Goal: Information Seeking & Learning: Find specific fact

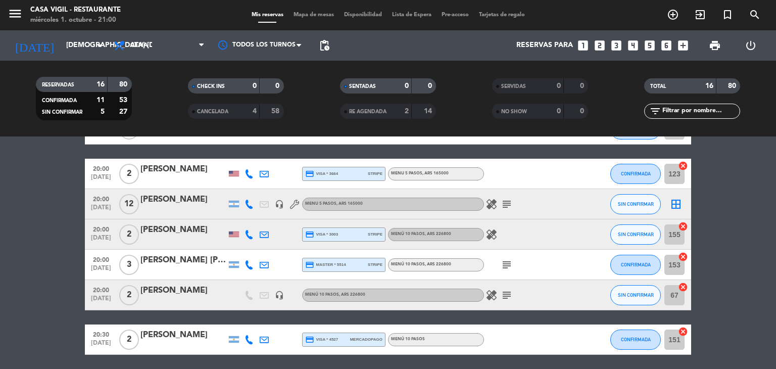
scroll to position [220, 0]
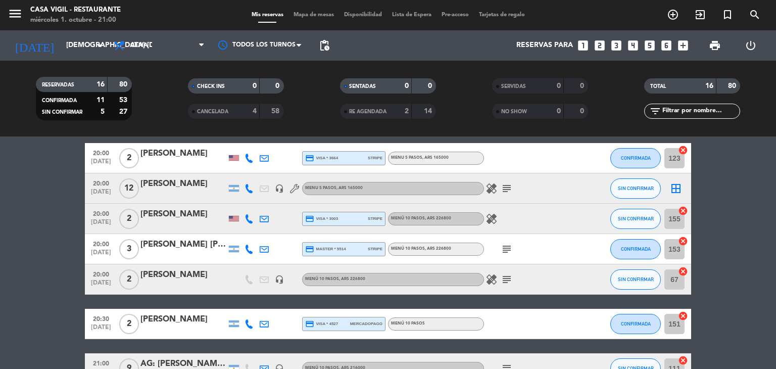
click at [182, 247] on div "[PERSON_NAME] [PERSON_NAME]" at bounding box center [183, 244] width 86 height 13
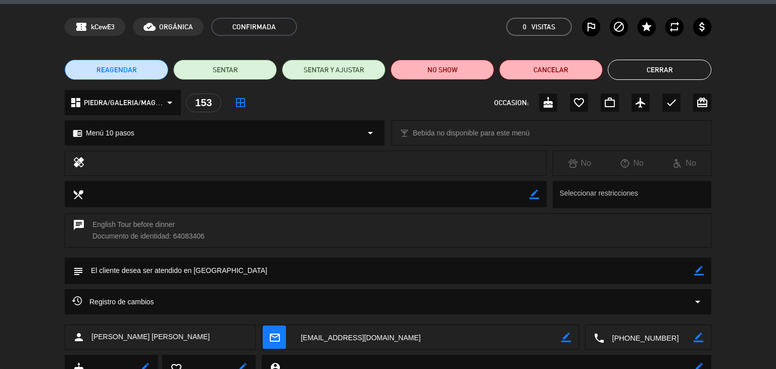
scroll to position [0, 0]
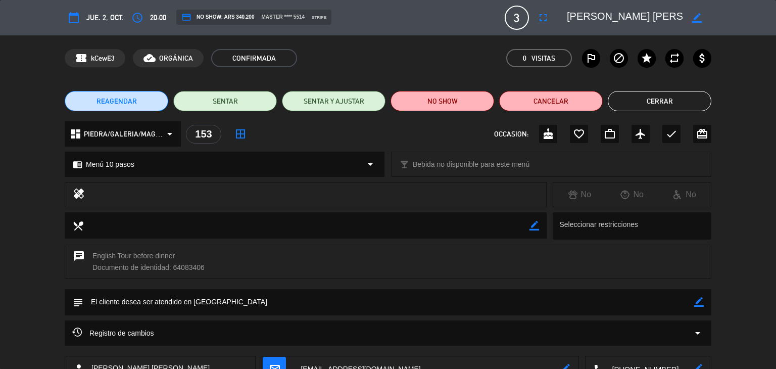
click at [665, 100] on button "Cerrar" at bounding box center [660, 101] width 104 height 20
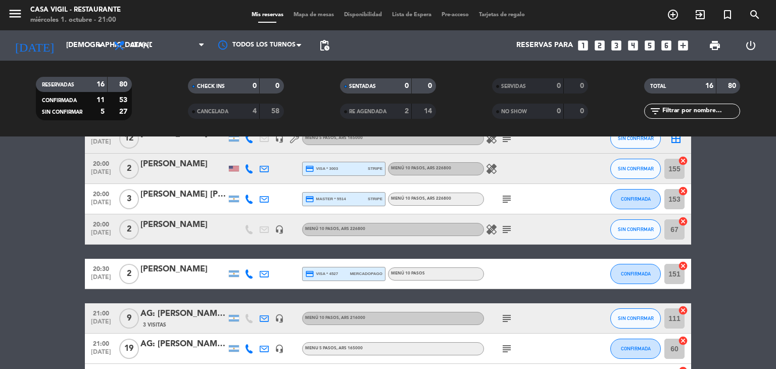
scroll to position [253, 0]
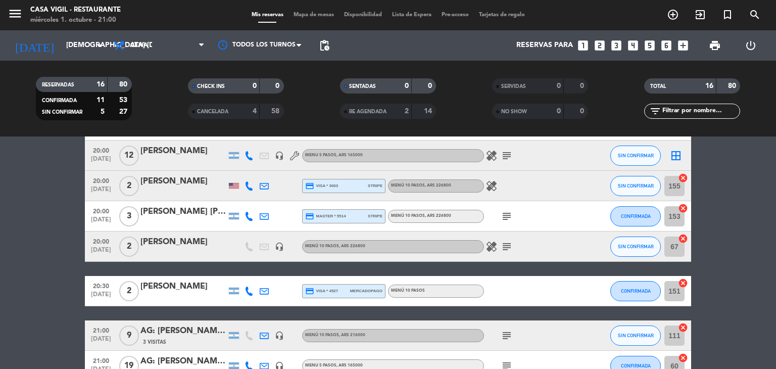
click at [201, 240] on div "[PERSON_NAME]" at bounding box center [183, 241] width 86 height 13
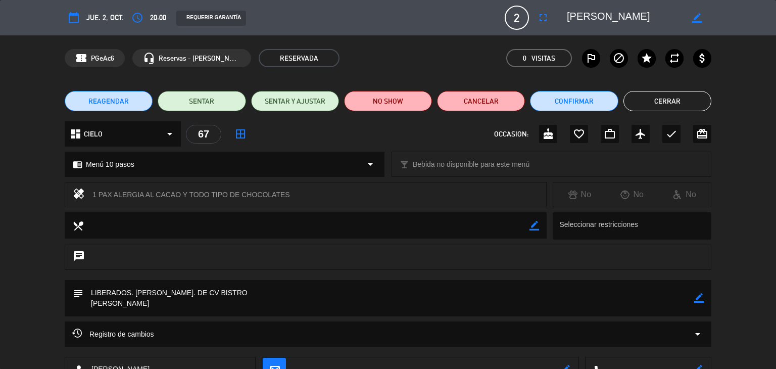
click at [678, 104] on button "Cerrar" at bounding box center [667, 101] width 88 height 20
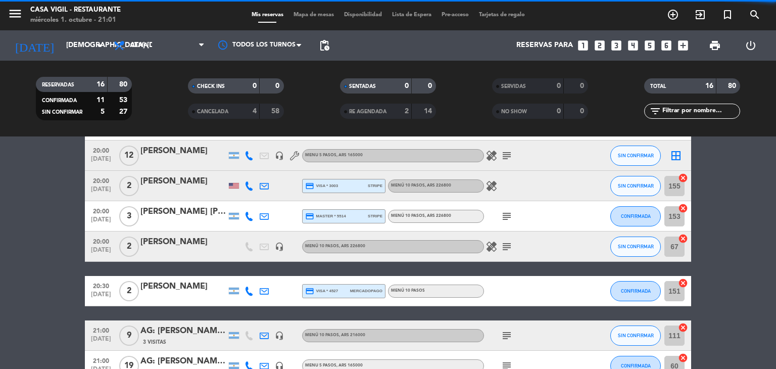
scroll to position [303, 0]
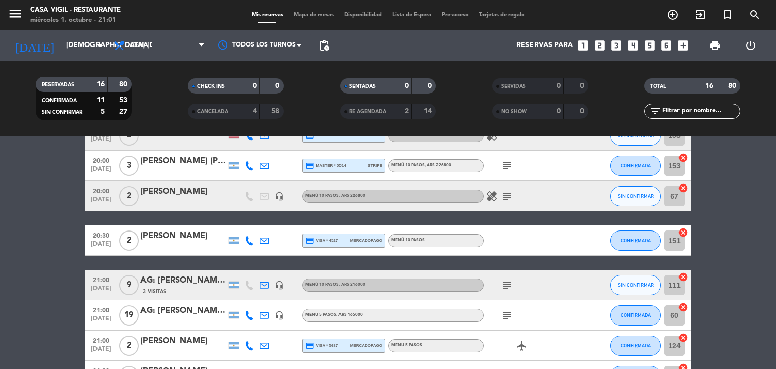
click at [186, 240] on div "[PERSON_NAME]" at bounding box center [183, 235] width 86 height 13
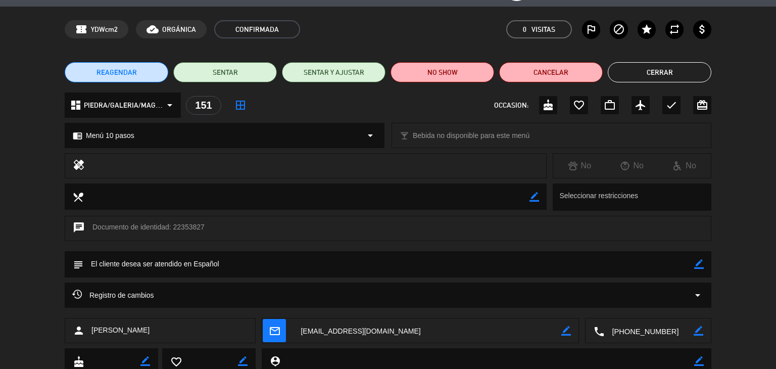
scroll to position [0, 0]
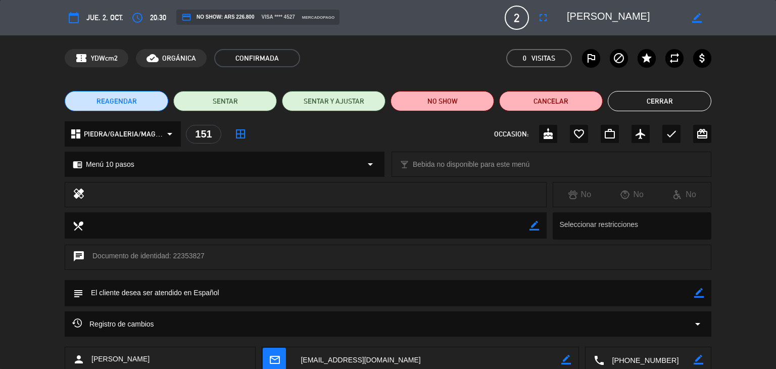
click at [682, 100] on button "Cerrar" at bounding box center [660, 101] width 104 height 20
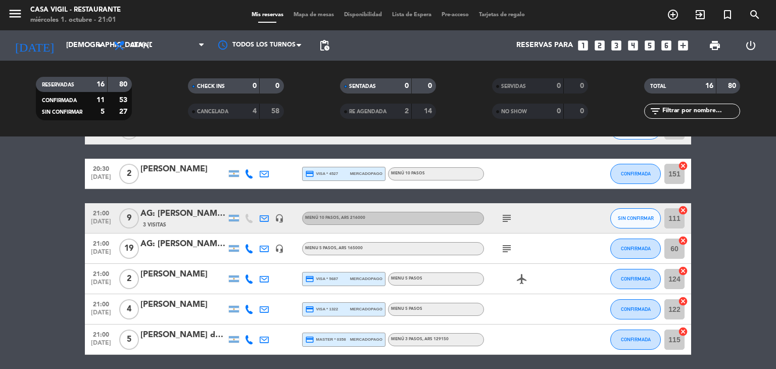
scroll to position [404, 0]
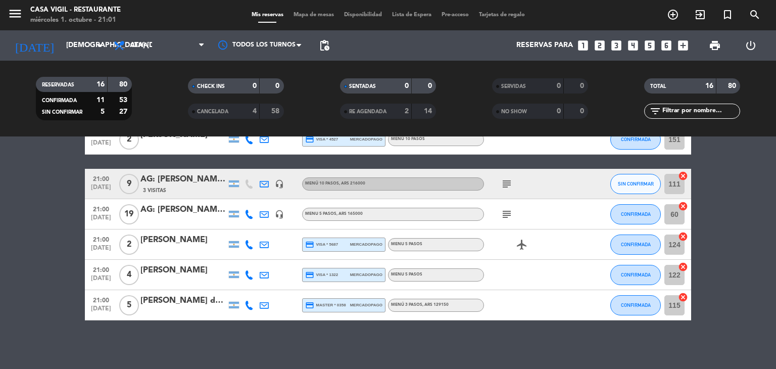
click at [195, 178] on div "AG: [PERSON_NAME] X 9 / WINECOME" at bounding box center [183, 179] width 86 height 13
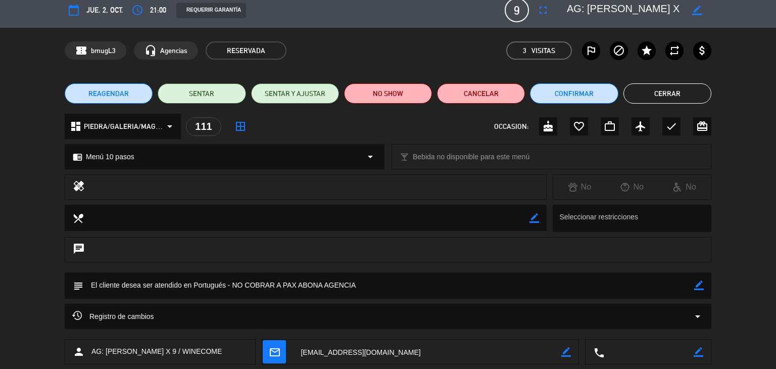
scroll to position [0, 0]
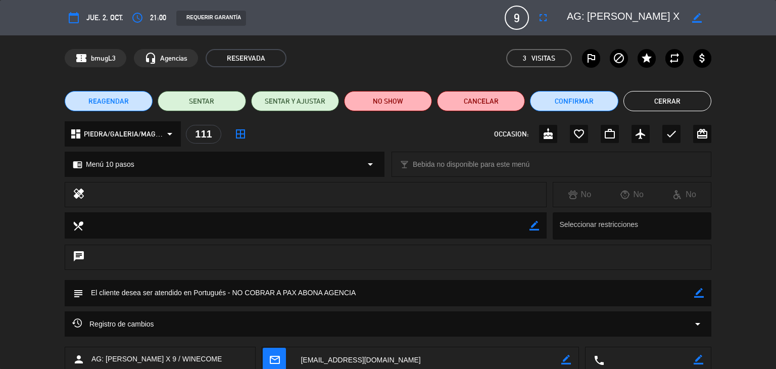
click at [679, 107] on button "Cerrar" at bounding box center [667, 101] width 88 height 20
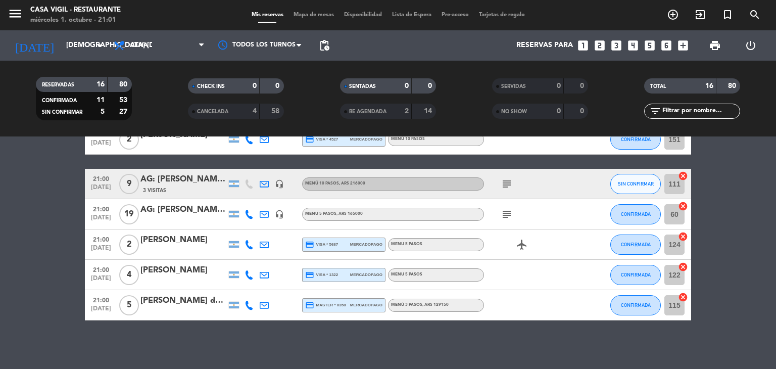
click at [184, 216] on div "AG: [PERSON_NAME] X 19" at bounding box center [183, 209] width 86 height 13
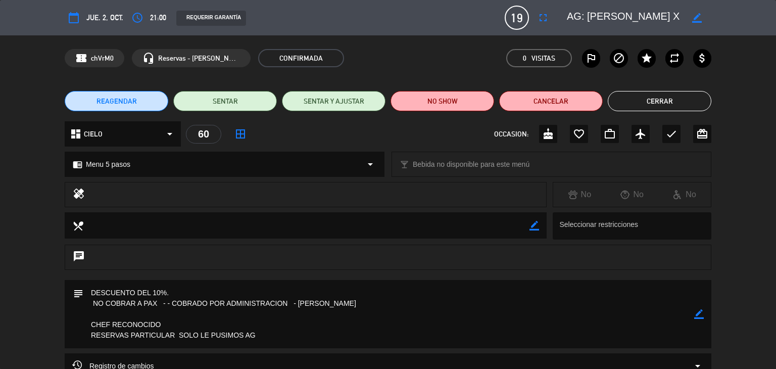
drag, startPoint x: 589, startPoint y: 17, endPoint x: 669, endPoint y: 23, distance: 80.5
click at [669, 23] on textarea at bounding box center [625, 18] width 116 height 18
click at [662, 102] on button "Cerrar" at bounding box center [660, 101] width 104 height 20
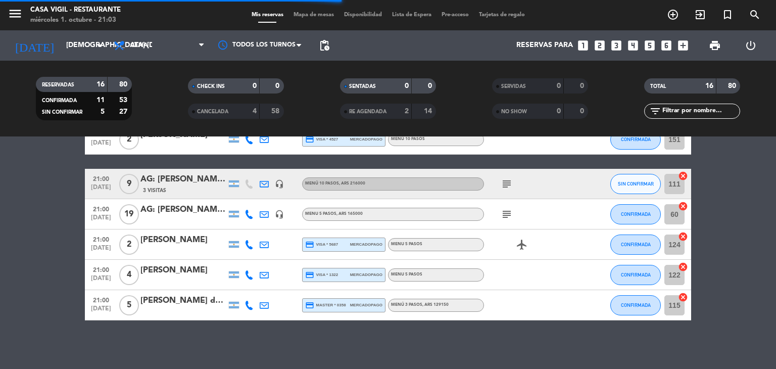
click at [191, 244] on div "[PERSON_NAME]" at bounding box center [183, 239] width 86 height 13
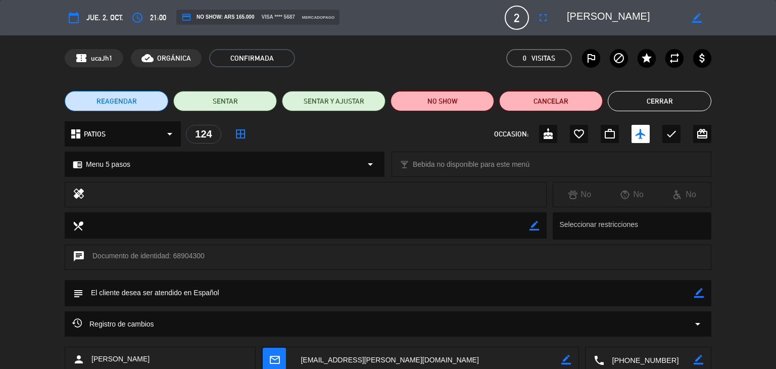
click at [671, 100] on button "Cerrar" at bounding box center [660, 101] width 104 height 20
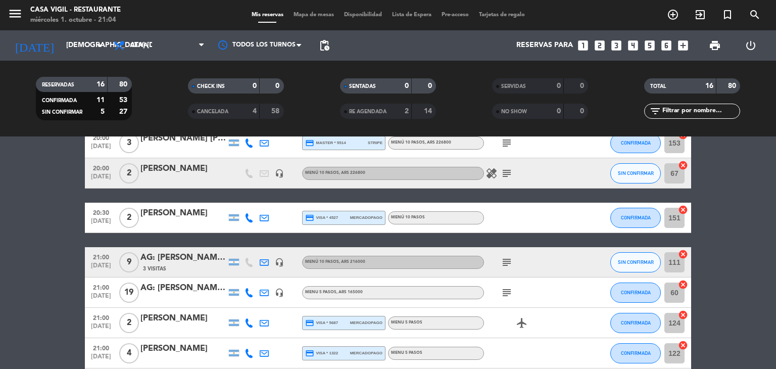
scroll to position [303, 0]
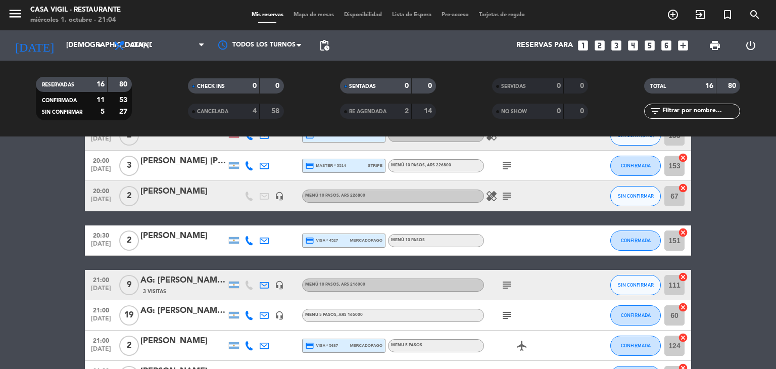
click at [508, 197] on icon "subject" at bounding box center [507, 196] width 12 height 12
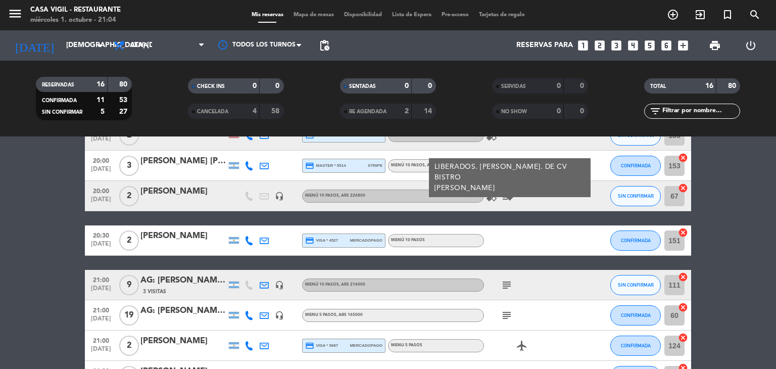
click at [508, 197] on icon "subject" at bounding box center [507, 196] width 12 height 12
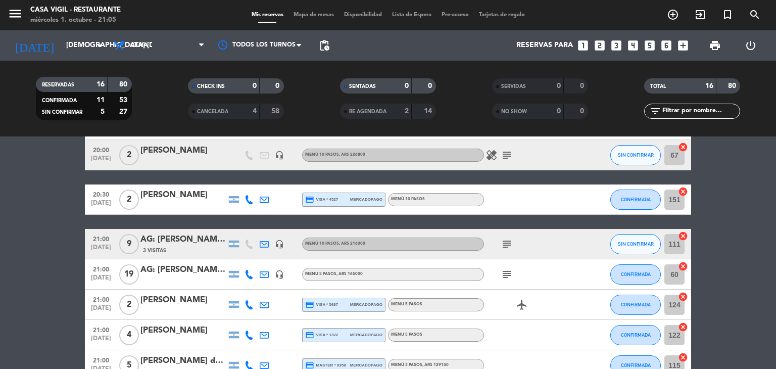
scroll to position [354, 0]
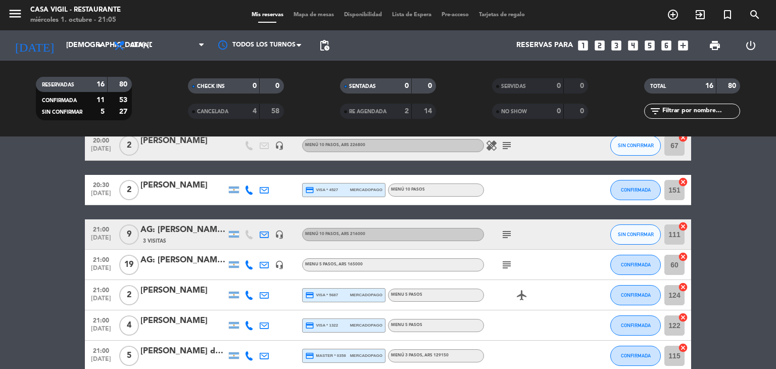
click at [185, 292] on div "[PERSON_NAME]" at bounding box center [183, 290] width 86 height 13
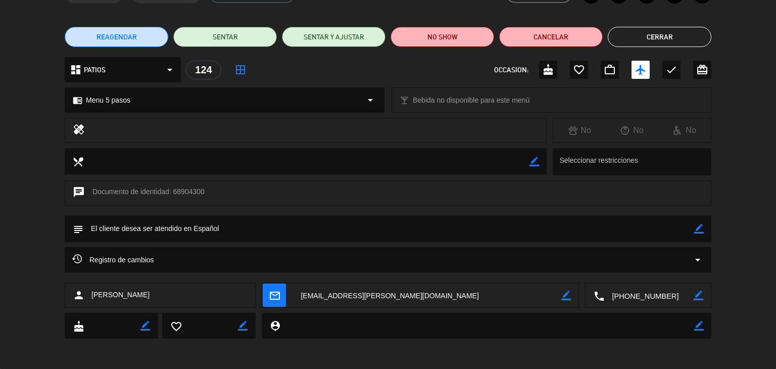
scroll to position [0, 0]
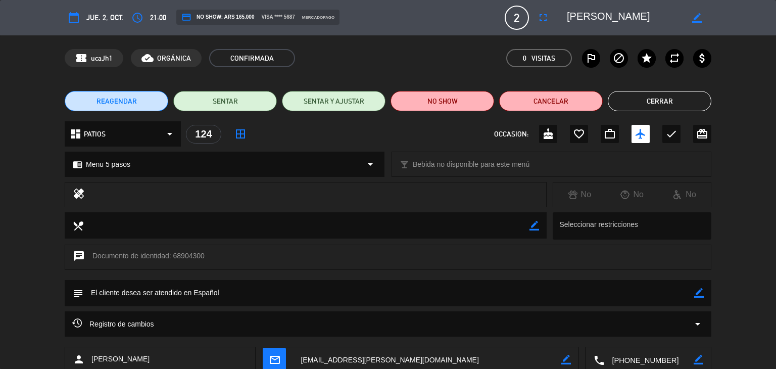
click at [665, 102] on button "Cerrar" at bounding box center [660, 101] width 104 height 20
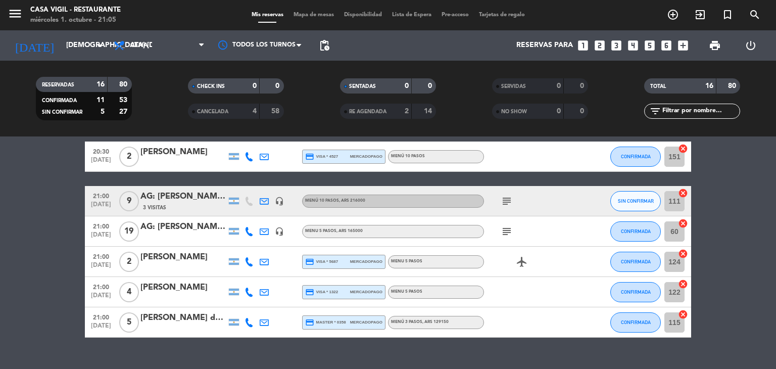
scroll to position [406, 0]
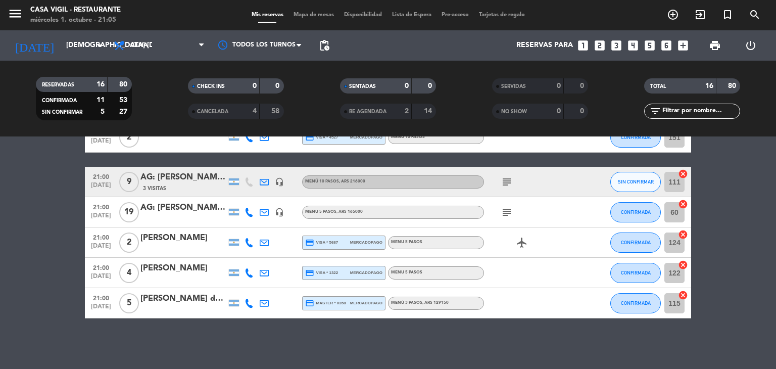
click at [188, 267] on div "[PERSON_NAME]" at bounding box center [183, 268] width 86 height 13
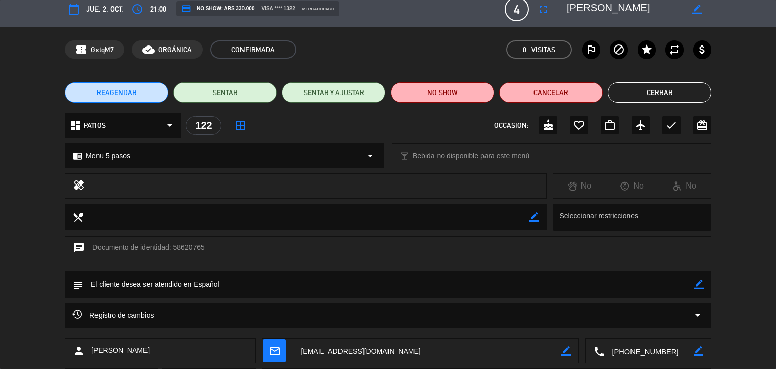
scroll to position [0, 0]
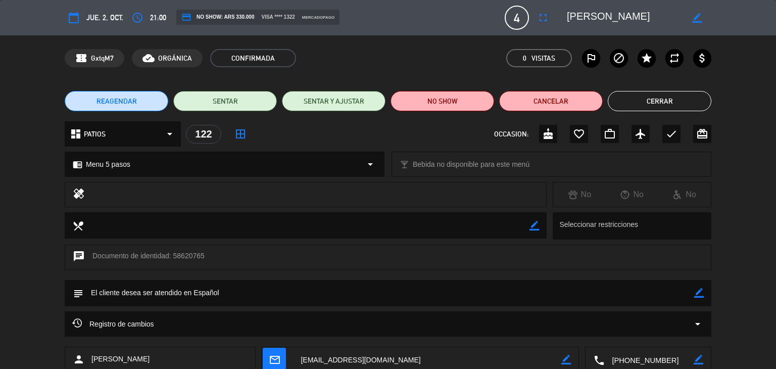
click at [662, 104] on button "Cerrar" at bounding box center [660, 101] width 104 height 20
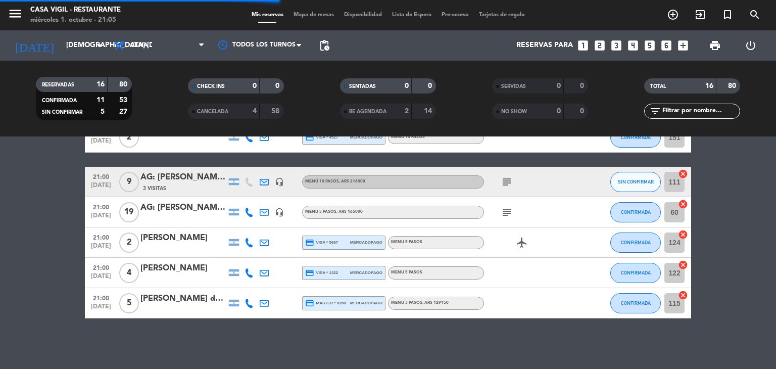
click at [190, 298] on div "[PERSON_NAME] de [PERSON_NAME]" at bounding box center [183, 298] width 86 height 13
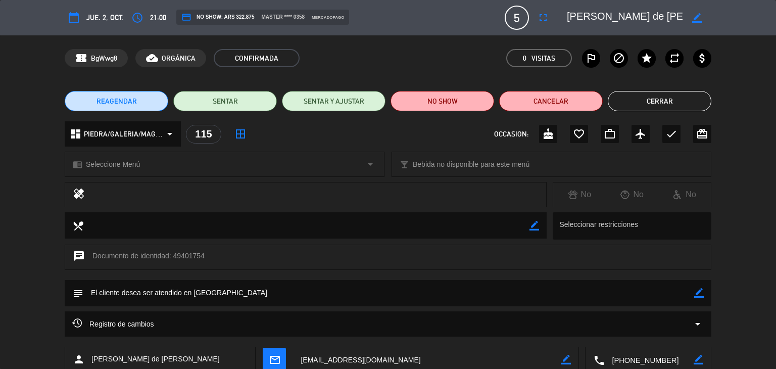
click at [641, 100] on button "Cerrar" at bounding box center [660, 101] width 104 height 20
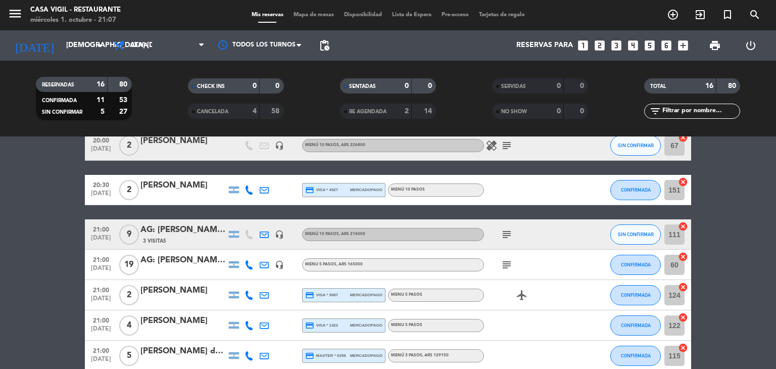
scroll to position [404, 0]
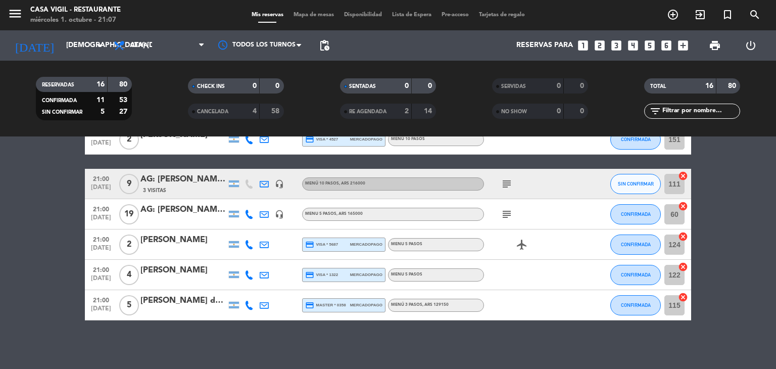
click at [186, 175] on div "AG: [PERSON_NAME] X 9 / WINECOME" at bounding box center [183, 179] width 86 height 13
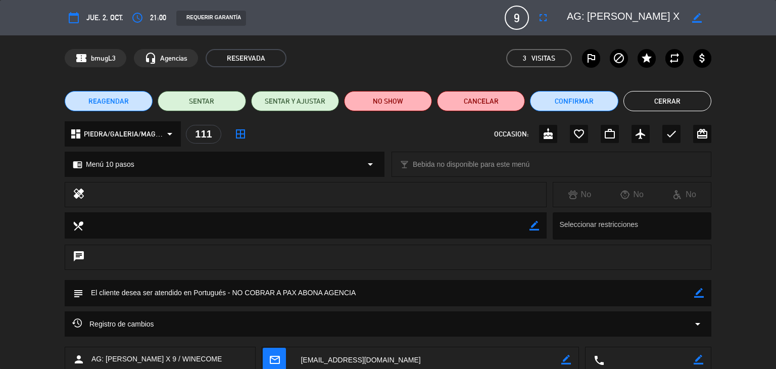
click at [665, 99] on button "Cerrar" at bounding box center [667, 101] width 88 height 20
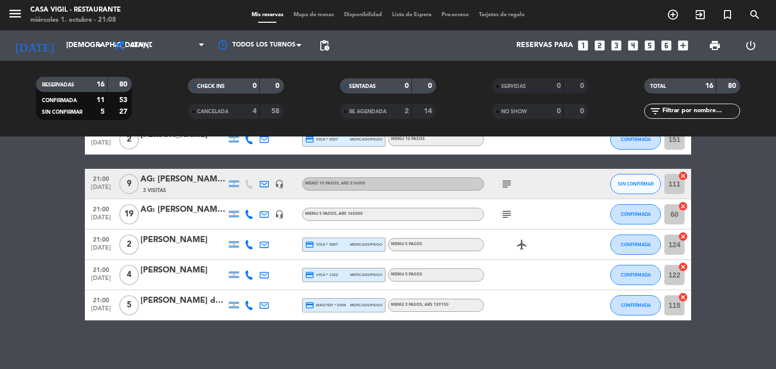
scroll to position [406, 0]
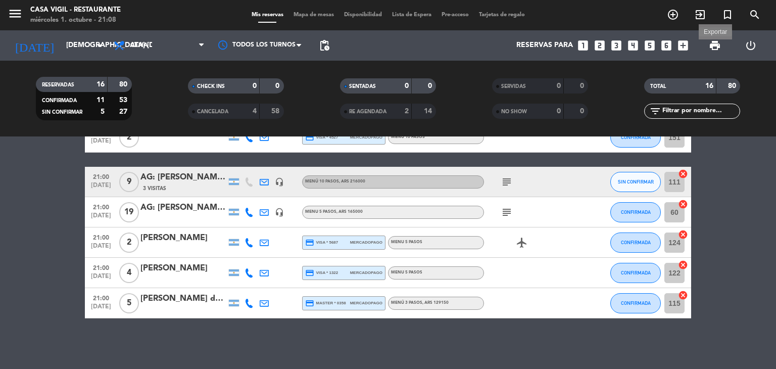
click at [717, 49] on span "print" at bounding box center [715, 45] width 12 height 12
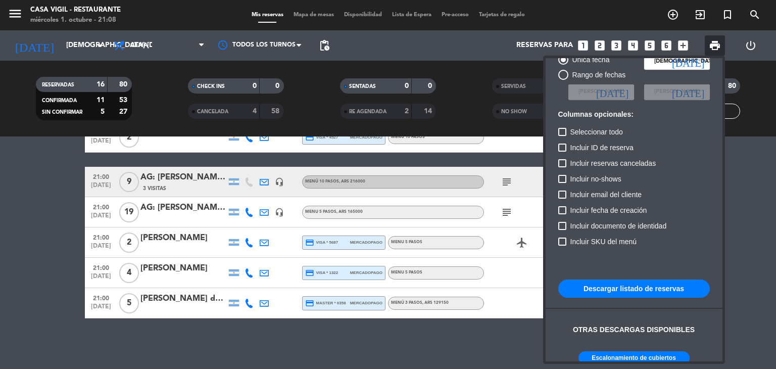
scroll to position [62, 0]
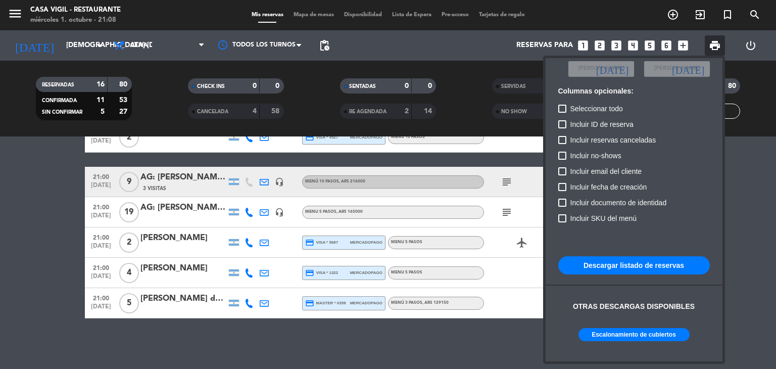
click at [636, 337] on button "Escalonamiento de cubiertos" at bounding box center [633, 334] width 111 height 13
click at [41, 299] on div at bounding box center [388, 184] width 776 height 369
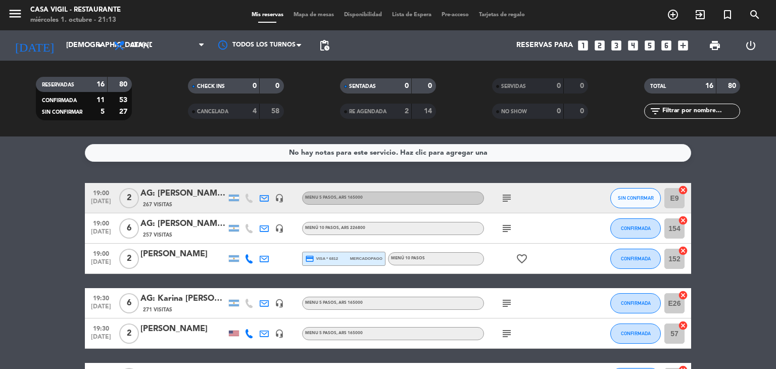
scroll to position [0, 0]
click at [197, 225] on div "AG: [PERSON_NAME] [PERSON_NAME] x6 / SUNTRIP" at bounding box center [183, 223] width 86 height 13
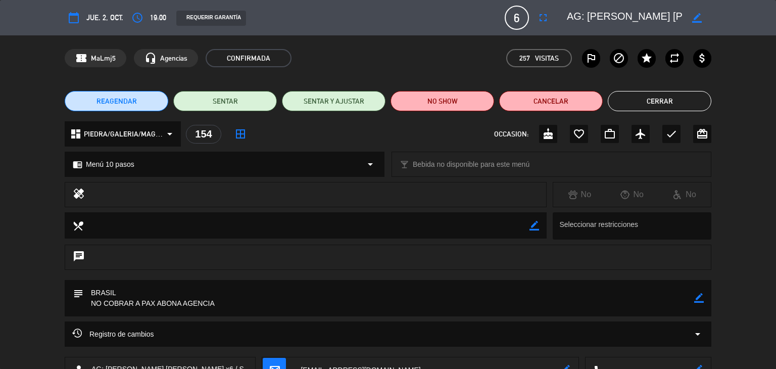
click at [665, 98] on button "Cerrar" at bounding box center [660, 101] width 104 height 20
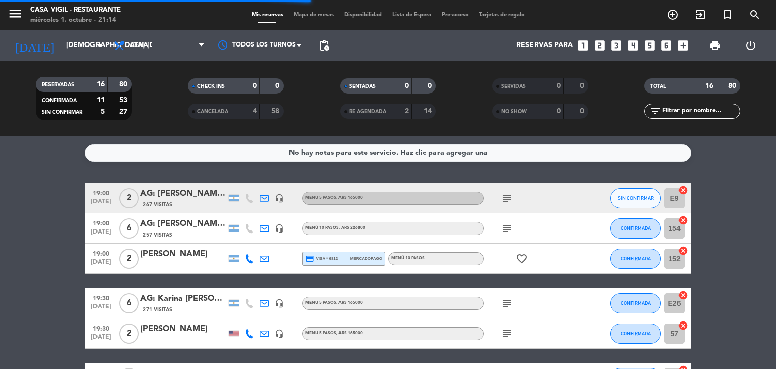
scroll to position [51, 0]
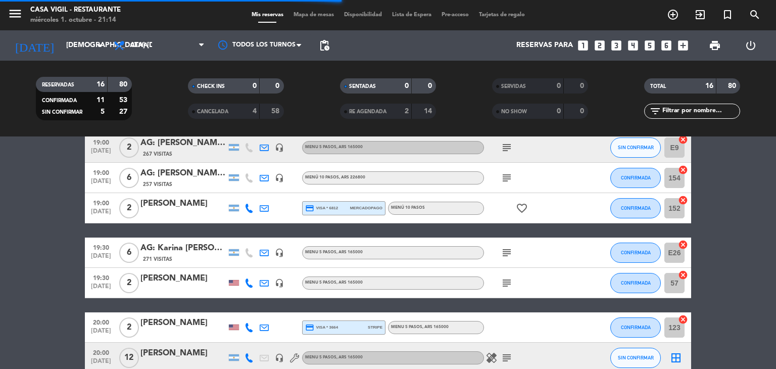
click at [189, 245] on div "AG: Karina [PERSON_NAME] X6/ SUNTRIP" at bounding box center [183, 247] width 86 height 13
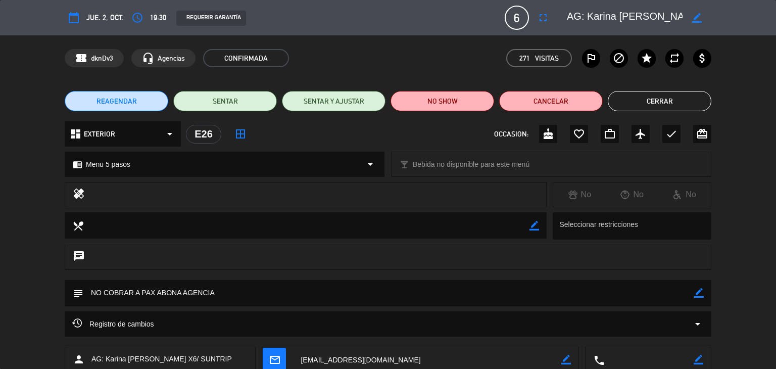
click at [626, 93] on button "Cerrar" at bounding box center [660, 101] width 104 height 20
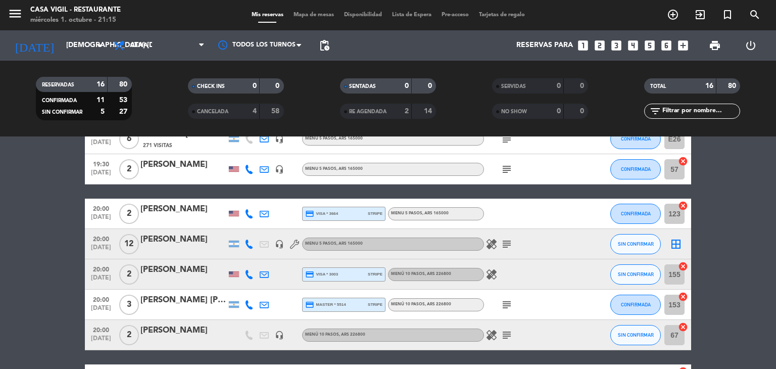
scroll to position [202, 0]
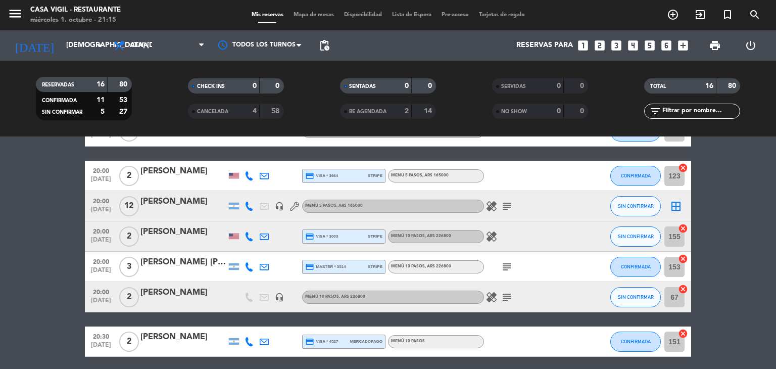
click at [181, 199] on div "[PERSON_NAME]" at bounding box center [183, 201] width 86 height 13
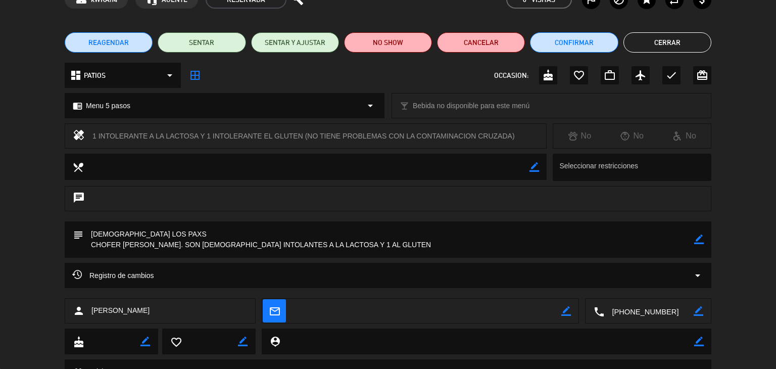
scroll to position [0, 0]
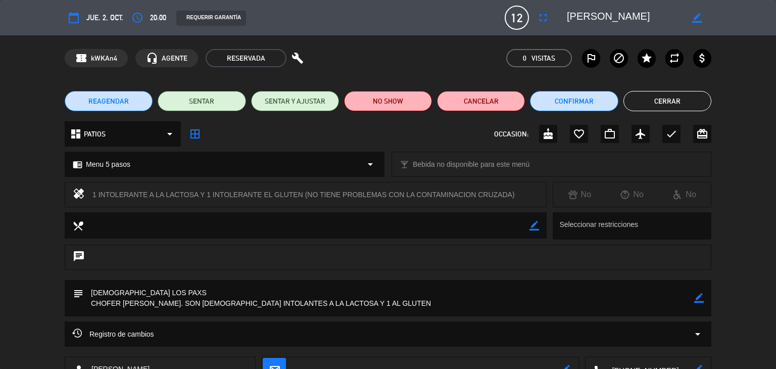
click at [674, 100] on button "Cerrar" at bounding box center [667, 101] width 88 height 20
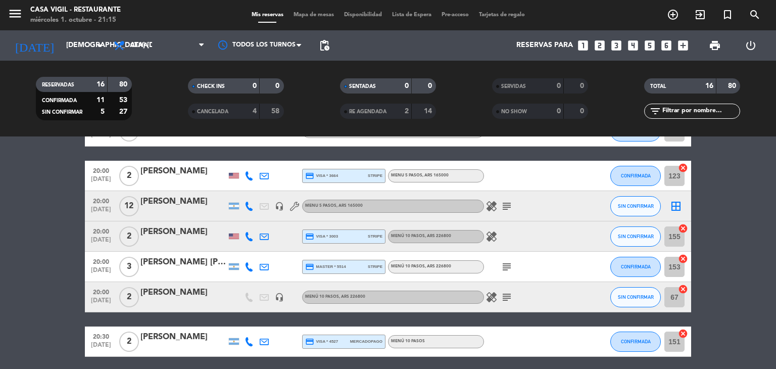
click at [508, 208] on icon "subject" at bounding box center [507, 206] width 12 height 12
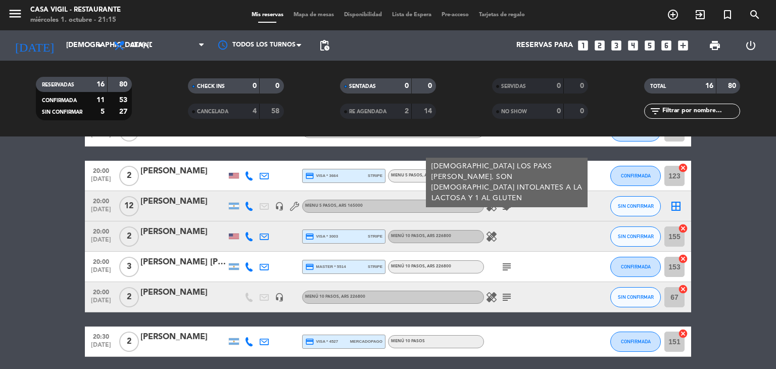
click at [508, 208] on icon "subject" at bounding box center [507, 206] width 12 height 12
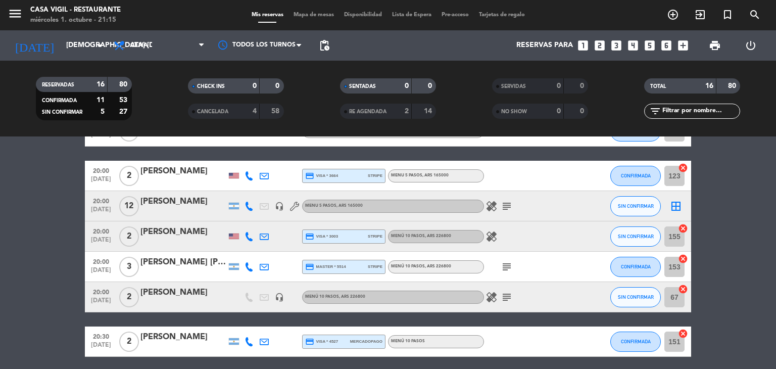
click at [247, 207] on icon at bounding box center [249, 206] width 9 height 9
click at [16, 298] on bookings-row "19:00 [DATE] 2 AG: [PERSON_NAME] Lima [PERSON_NAME] X2/ SUNTRIP 267 Visitas hea…" at bounding box center [388, 252] width 776 height 542
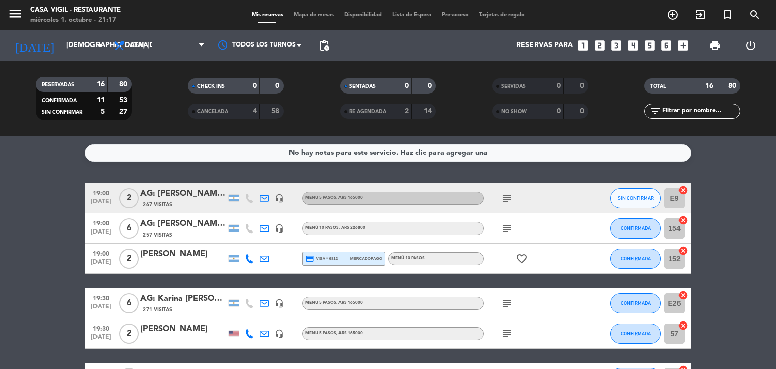
click at [196, 225] on div "AG: [PERSON_NAME] [PERSON_NAME] x6 / SUNTRIP" at bounding box center [183, 223] width 86 height 13
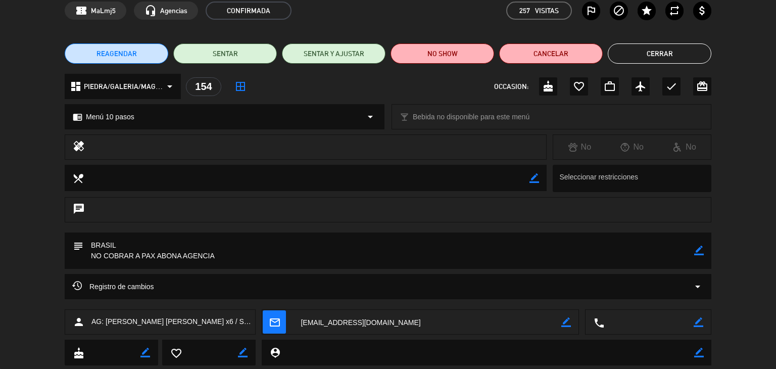
scroll to position [101, 0]
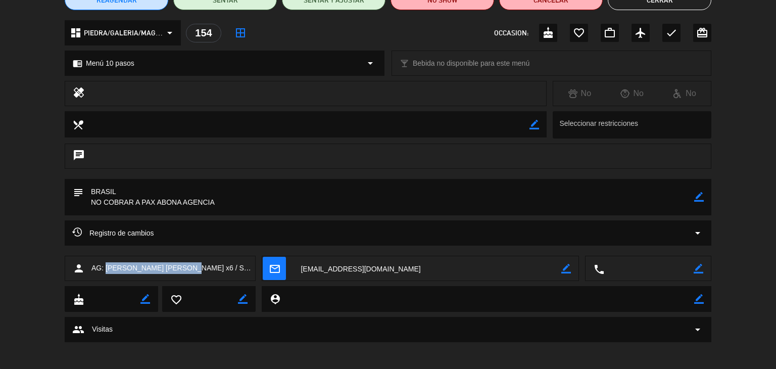
drag, startPoint x: 182, startPoint y: 270, endPoint x: 105, endPoint y: 265, distance: 77.0
click at [105, 265] on span "AG: [PERSON_NAME] [PERSON_NAME] x6 / SUNTRIP" at bounding box center [173, 268] width 164 height 12
copy span "[PERSON_NAME] [PERSON_NAME]"
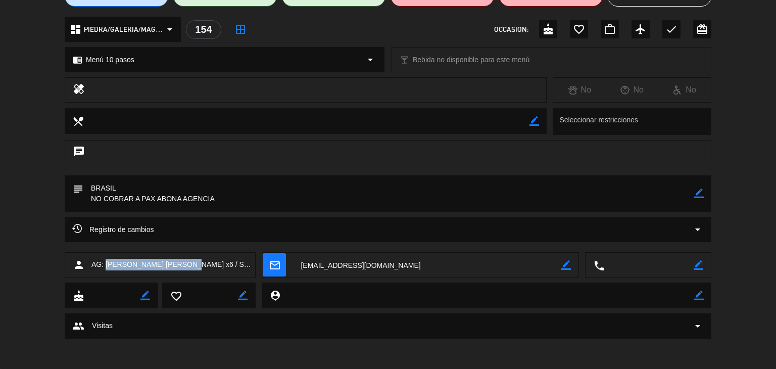
scroll to position [0, 0]
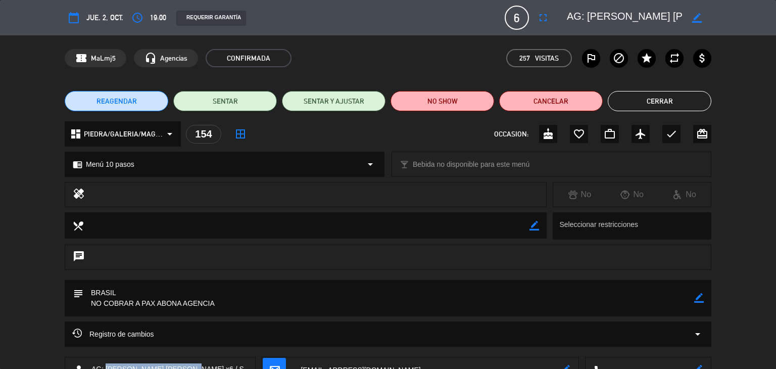
click at [685, 96] on button "Cerrar" at bounding box center [660, 101] width 104 height 20
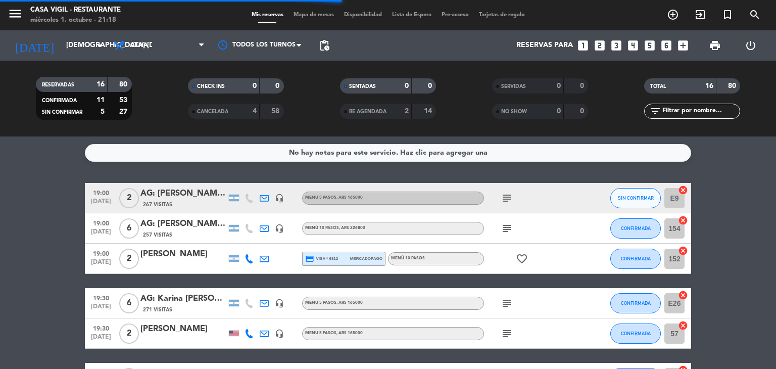
scroll to position [51, 0]
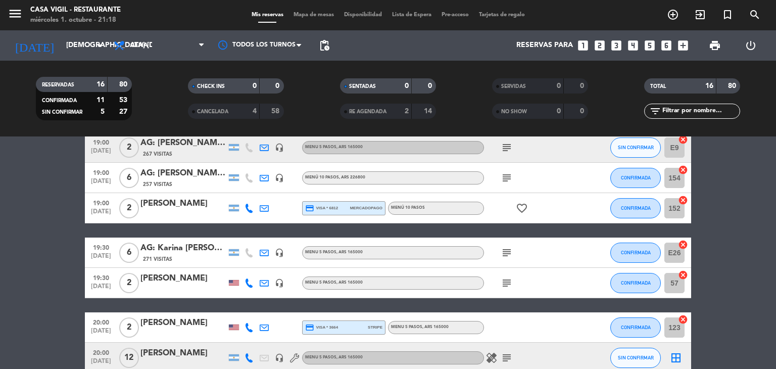
click at [195, 251] on div "AG: Karina [PERSON_NAME] X6/ SUNTRIP" at bounding box center [183, 247] width 86 height 13
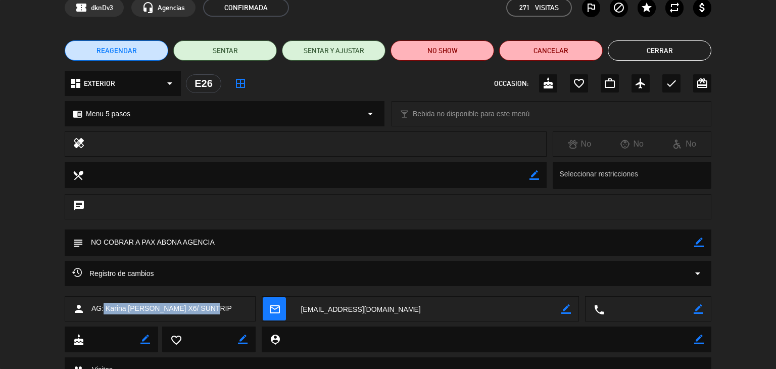
drag, startPoint x: 204, startPoint y: 308, endPoint x: 103, endPoint y: 307, distance: 100.5
click at [103, 307] on span "AG: Karina [PERSON_NAME] X6/ SUNTRIP" at bounding box center [161, 309] width 140 height 12
copy span "[PERSON_NAME] [PERSON_NAME]"
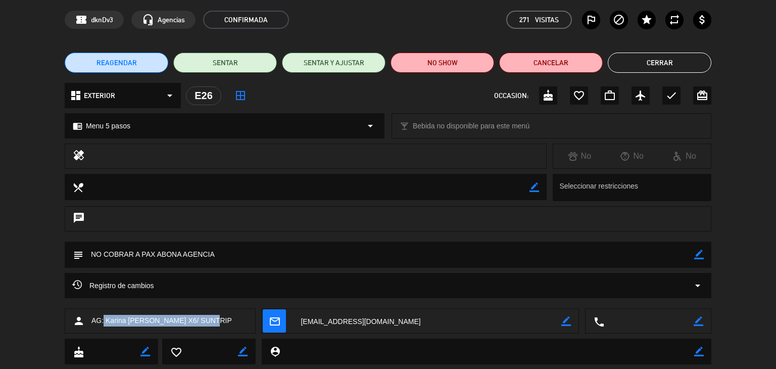
scroll to position [0, 0]
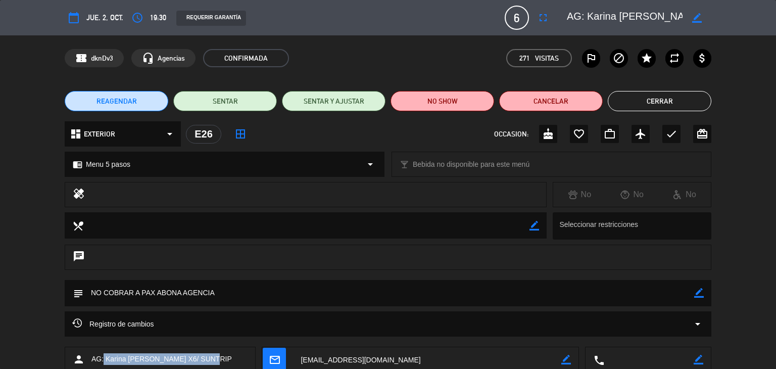
drag, startPoint x: 665, startPoint y: 100, endPoint x: 275, endPoint y: 106, distance: 390.1
click at [660, 100] on button "Cerrar" at bounding box center [660, 101] width 104 height 20
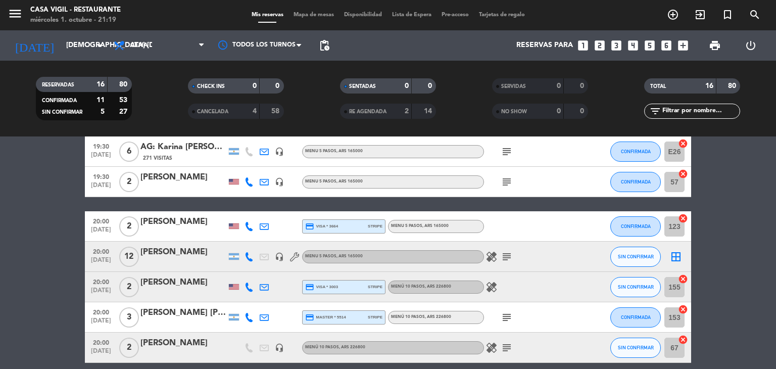
scroll to position [202, 0]
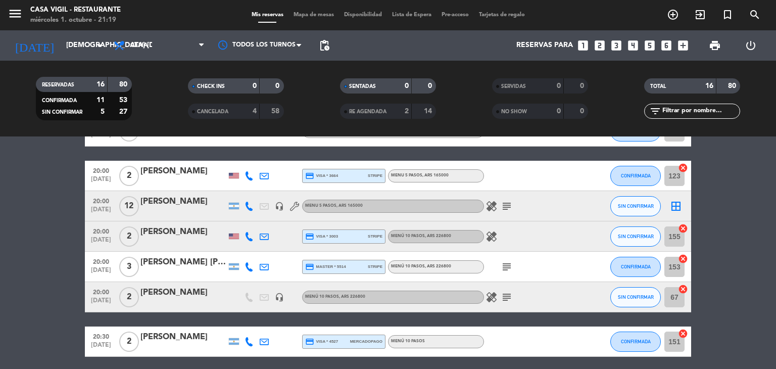
click at [180, 202] on div "[PERSON_NAME]" at bounding box center [183, 201] width 86 height 13
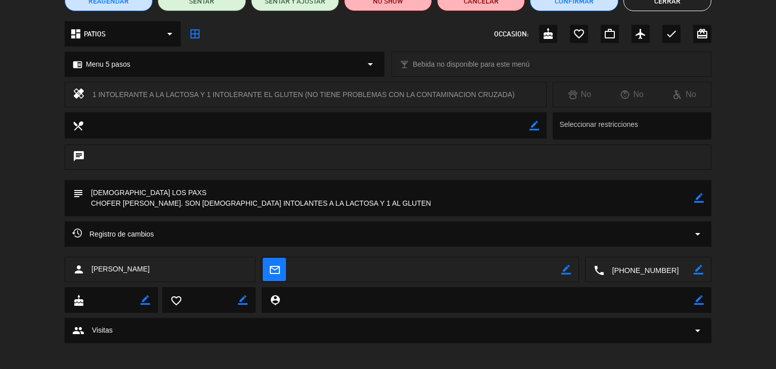
scroll to position [101, 0]
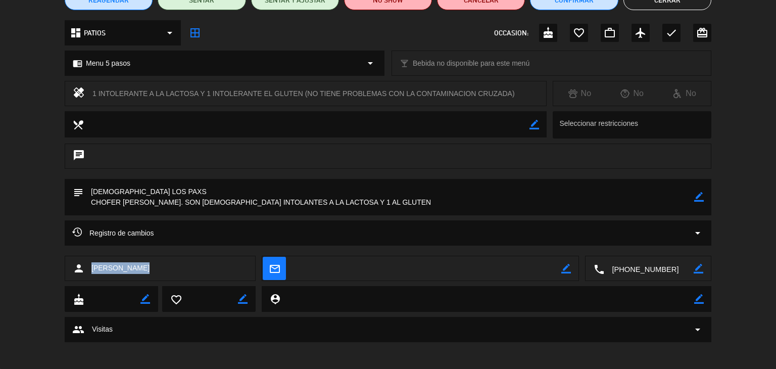
drag, startPoint x: 150, startPoint y: 267, endPoint x: 89, endPoint y: 270, distance: 60.7
click at [89, 270] on div "person [PERSON_NAME]" at bounding box center [160, 268] width 191 height 25
copy span "[PERSON_NAME]"
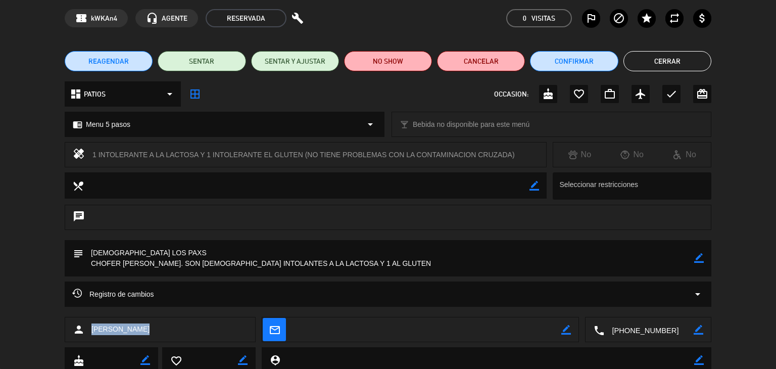
scroll to position [51, 0]
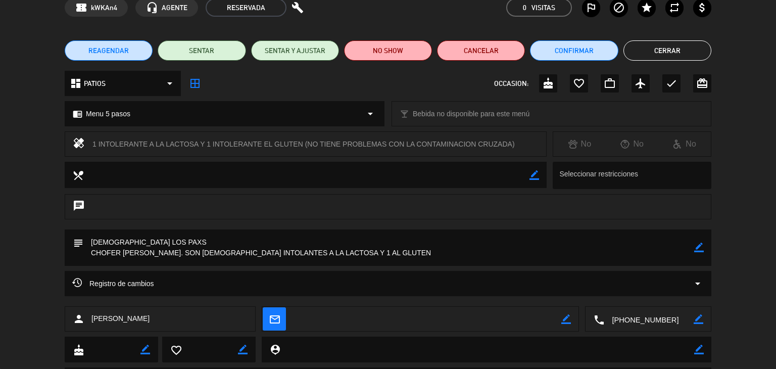
drag, startPoint x: 164, startPoint y: 250, endPoint x: 344, endPoint y: 249, distance: 179.4
click at [344, 249] on textarea at bounding box center [388, 247] width 611 height 36
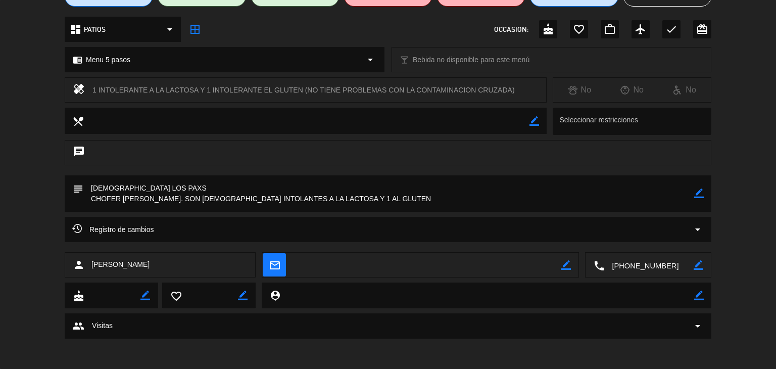
scroll to position [0, 0]
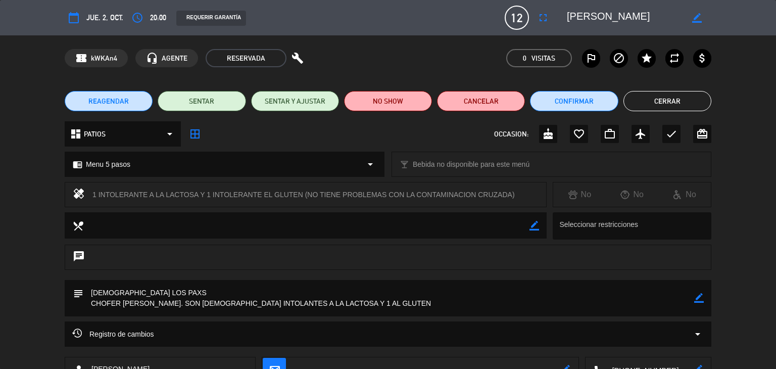
click at [678, 101] on button "Cerrar" at bounding box center [667, 101] width 88 height 20
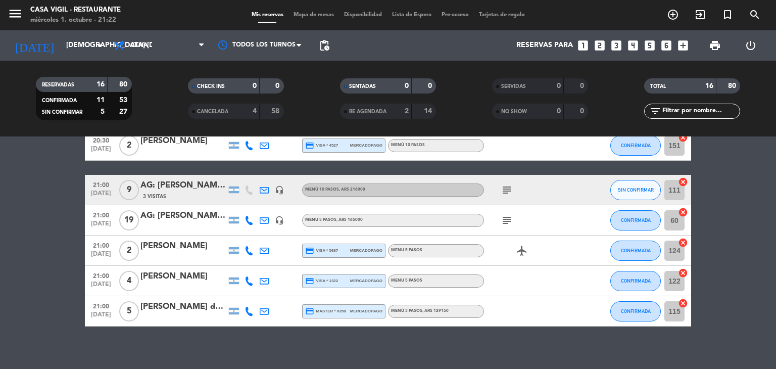
scroll to position [404, 0]
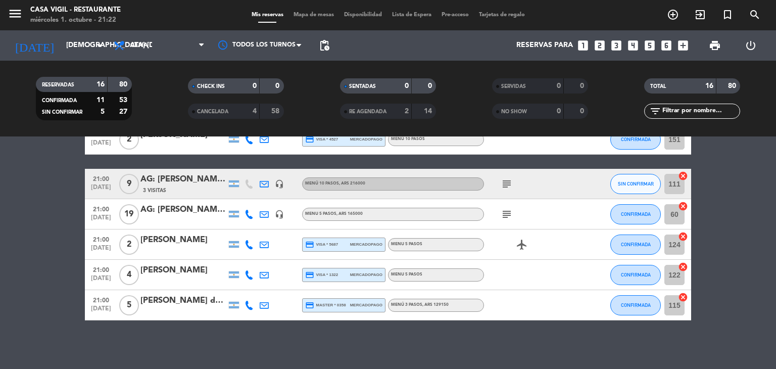
click at [194, 183] on div "AG: [PERSON_NAME] X 9 / WINECOME" at bounding box center [183, 179] width 86 height 13
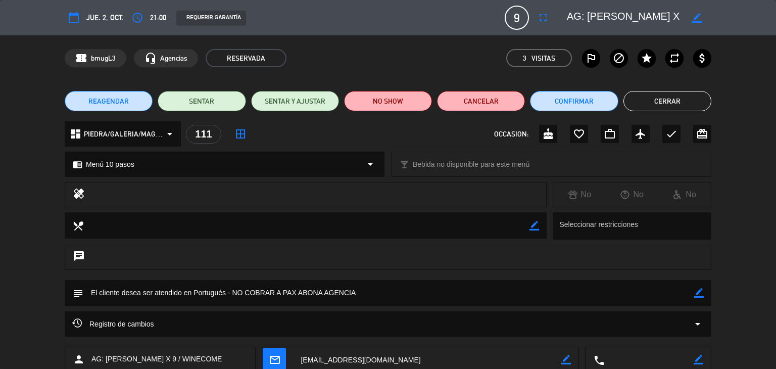
click at [650, 96] on button "Cerrar" at bounding box center [667, 101] width 88 height 20
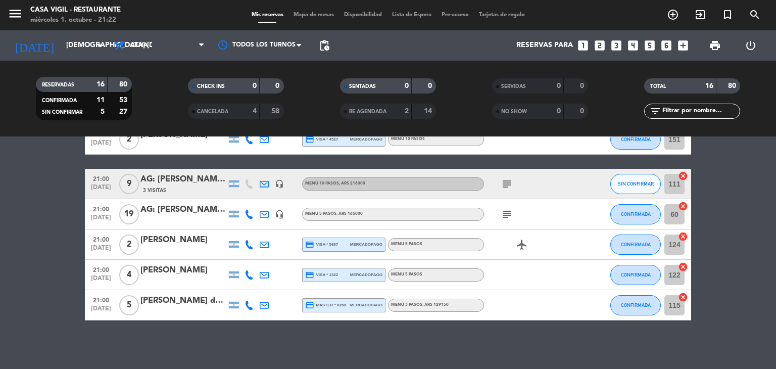
click at [178, 303] on div "[PERSON_NAME] de [PERSON_NAME]" at bounding box center [183, 300] width 86 height 13
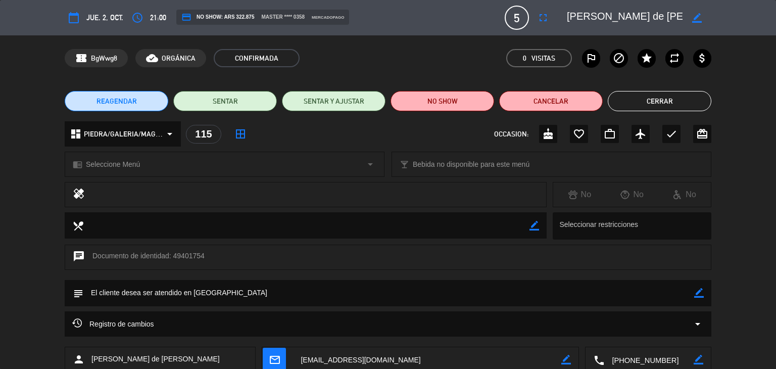
click at [646, 108] on button "Cerrar" at bounding box center [660, 101] width 104 height 20
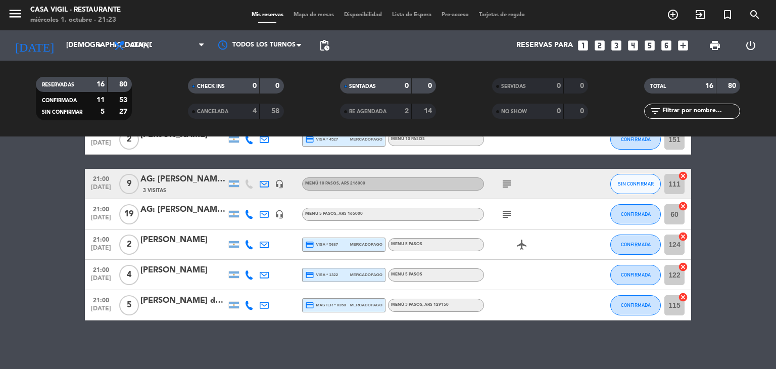
click at [198, 174] on div "AG: [PERSON_NAME] X 9 / WINECOME" at bounding box center [183, 179] width 86 height 13
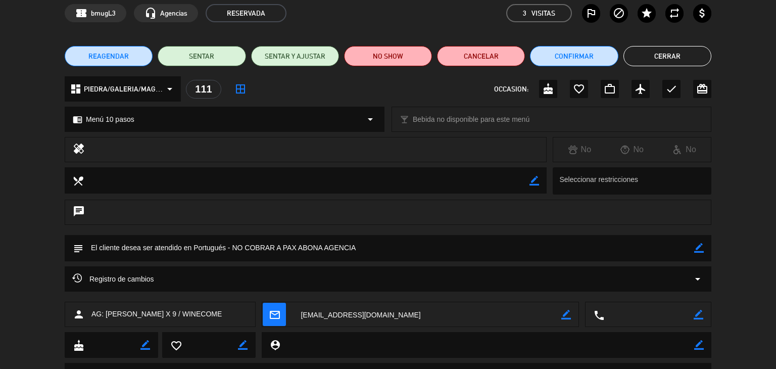
scroll to position [94, 0]
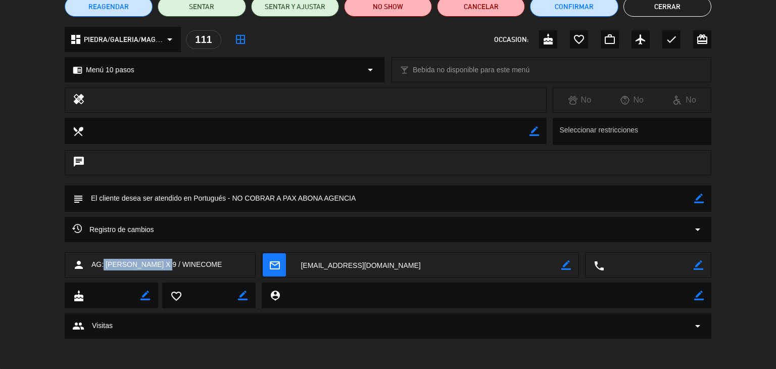
drag, startPoint x: 156, startPoint y: 263, endPoint x: 104, endPoint y: 263, distance: 52.0
click at [104, 263] on span "AG: [PERSON_NAME] X 9 / WINECOME" at bounding box center [156, 265] width 130 height 12
copy span "[PERSON_NAME]"
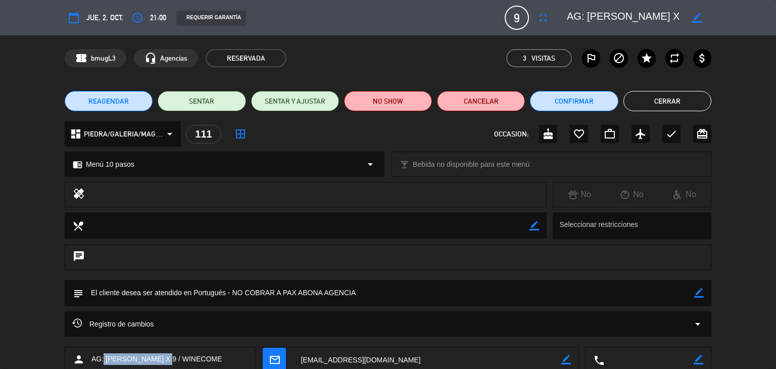
click at [659, 95] on button "Cerrar" at bounding box center [667, 101] width 88 height 20
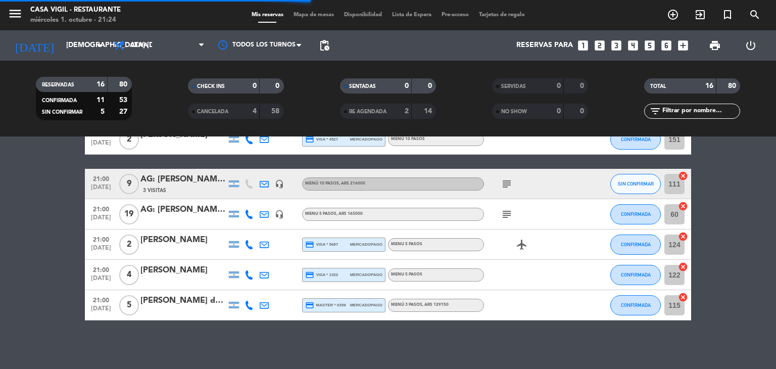
click at [184, 211] on div "AG: [PERSON_NAME] X 19" at bounding box center [183, 209] width 86 height 13
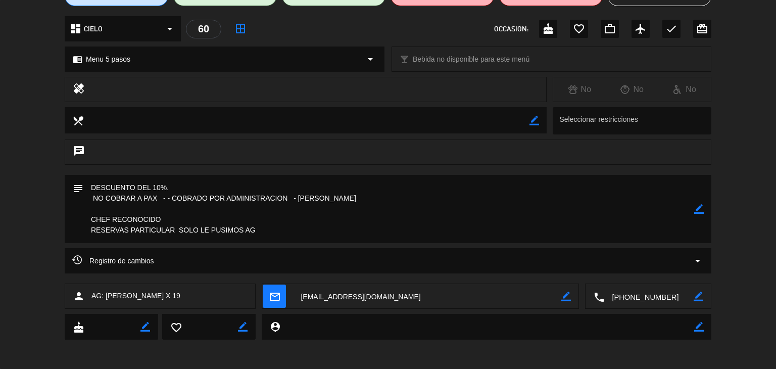
scroll to position [106, 0]
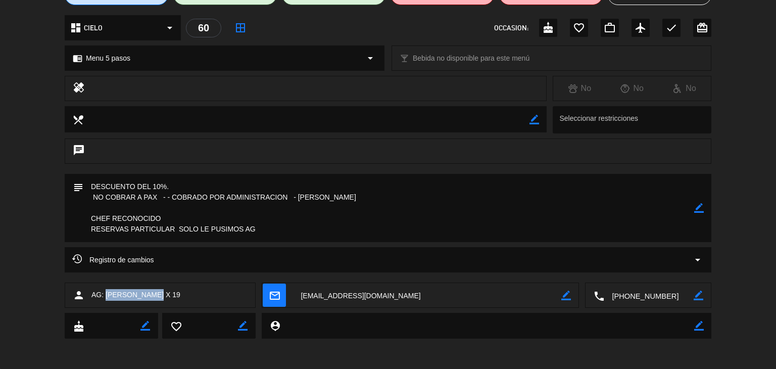
drag, startPoint x: 161, startPoint y: 296, endPoint x: 106, endPoint y: 294, distance: 55.6
click at [106, 294] on span "AG: [PERSON_NAME] X 19" at bounding box center [135, 295] width 89 height 12
copy span "[PERSON_NAME]"
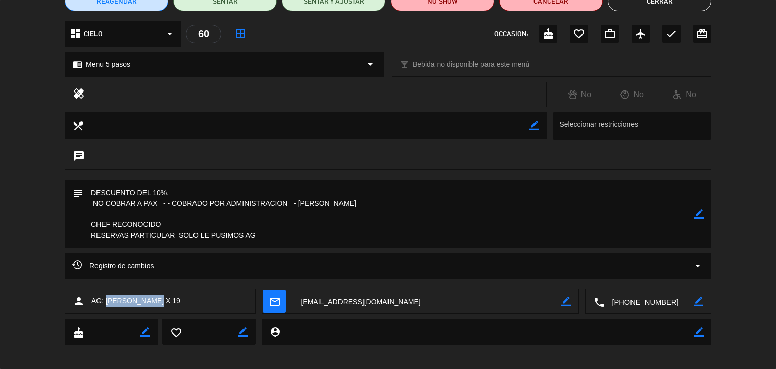
scroll to position [101, 0]
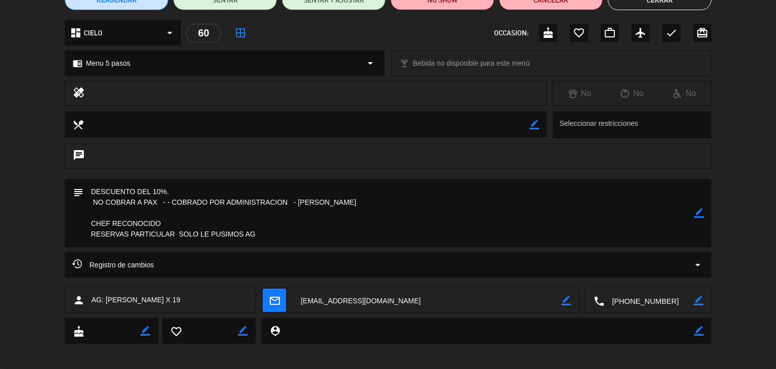
drag, startPoint x: 92, startPoint y: 203, endPoint x: 304, endPoint y: 208, distance: 211.7
click at [304, 208] on textarea at bounding box center [388, 213] width 611 height 68
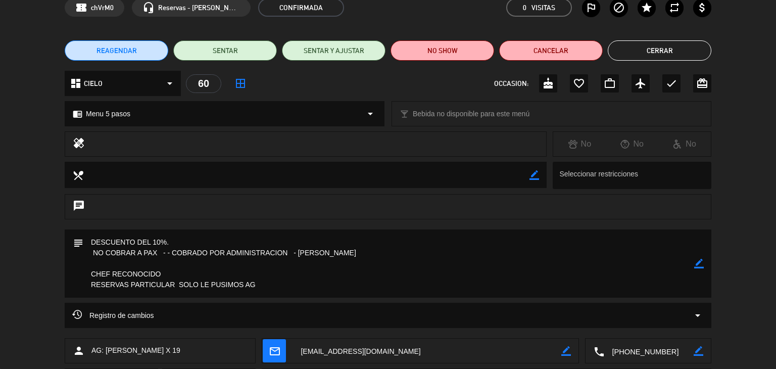
drag, startPoint x: 9, startPoint y: 303, endPoint x: 100, endPoint y: 262, distance: 99.3
click at [9, 303] on div "Registro de cambios arrow_drop_down" at bounding box center [388, 320] width 776 height 35
drag, startPoint x: 164, startPoint y: 275, endPoint x: 88, endPoint y: 271, distance: 76.4
click at [88, 271] on textarea at bounding box center [388, 263] width 611 height 68
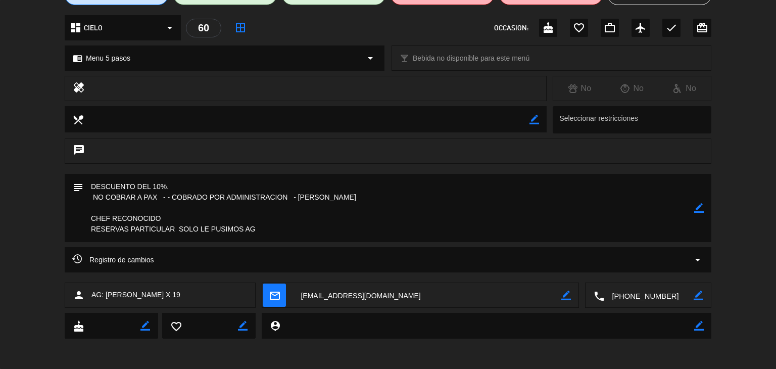
scroll to position [0, 0]
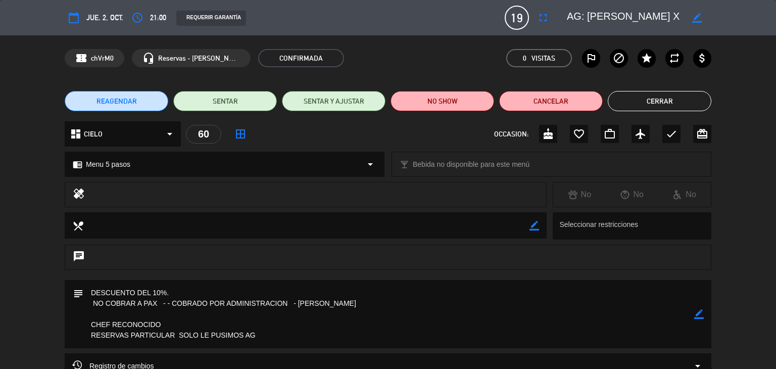
click at [671, 106] on button "Cerrar" at bounding box center [660, 101] width 104 height 20
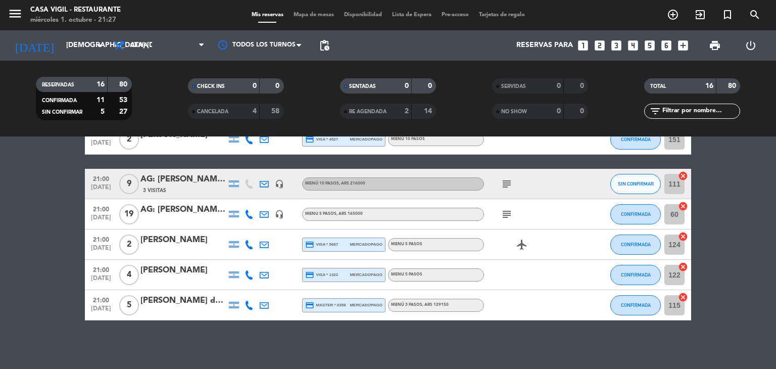
click at [176, 300] on div "[PERSON_NAME] de [PERSON_NAME]" at bounding box center [183, 300] width 86 height 13
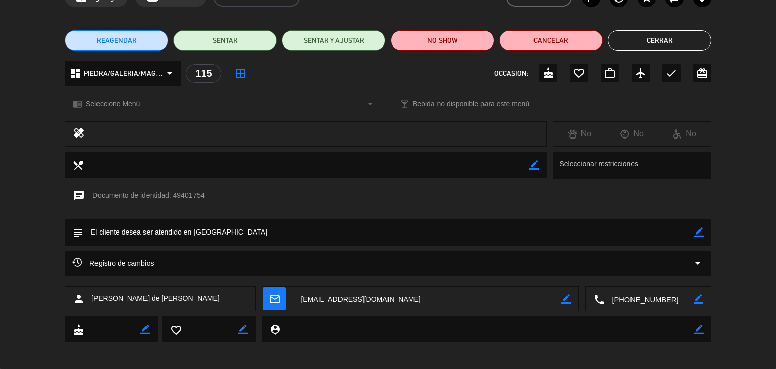
scroll to position [64, 0]
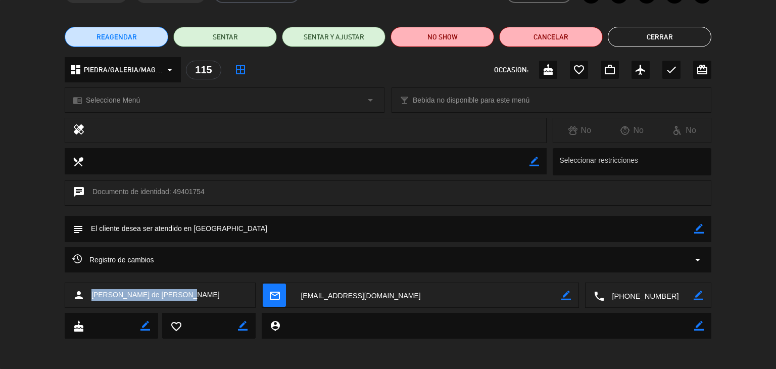
drag, startPoint x: 174, startPoint y: 296, endPoint x: 90, endPoint y: 295, distance: 83.9
click at [90, 295] on div "person [PERSON_NAME] de [PERSON_NAME]" at bounding box center [160, 294] width 191 height 25
copy span "[PERSON_NAME] de [PERSON_NAME]"
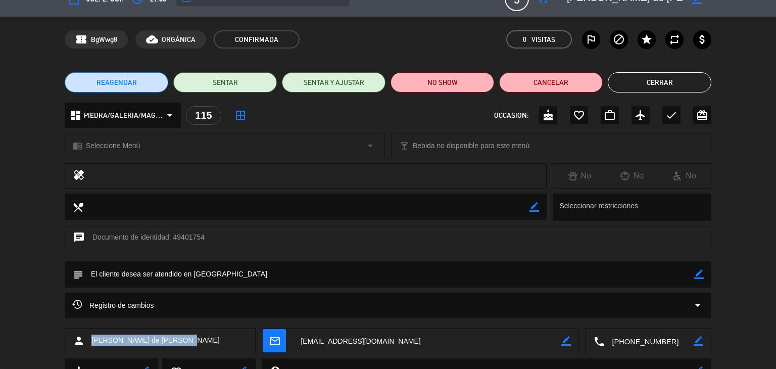
scroll to position [0, 0]
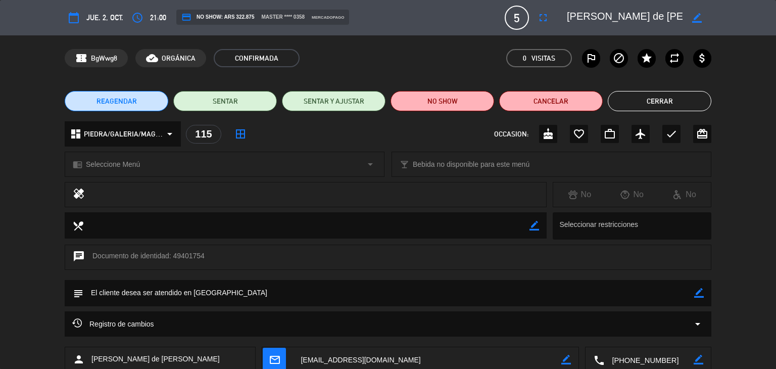
drag, startPoint x: 217, startPoint y: 292, endPoint x: 97, endPoint y: 293, distance: 119.7
click at [87, 292] on textarea at bounding box center [388, 293] width 611 height 26
click at [635, 94] on button "Cerrar" at bounding box center [660, 101] width 104 height 20
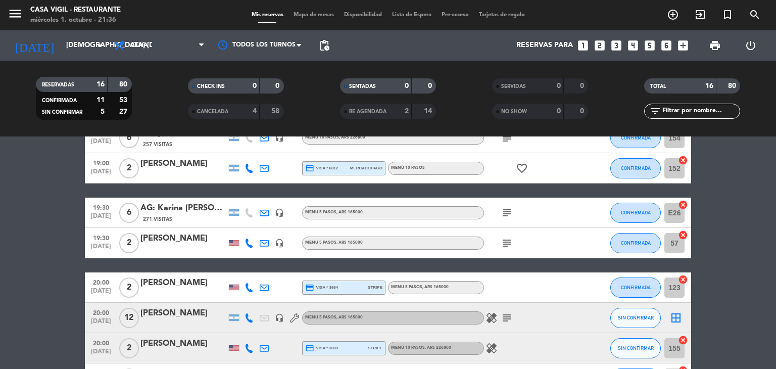
scroll to position [101, 0]
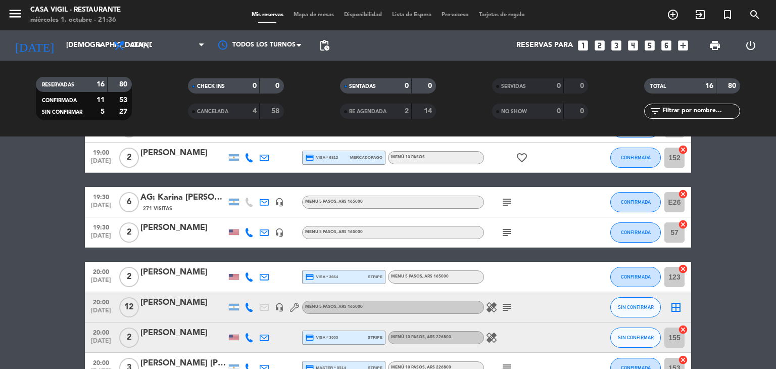
click at [174, 276] on div "[PERSON_NAME]" at bounding box center [183, 272] width 86 height 13
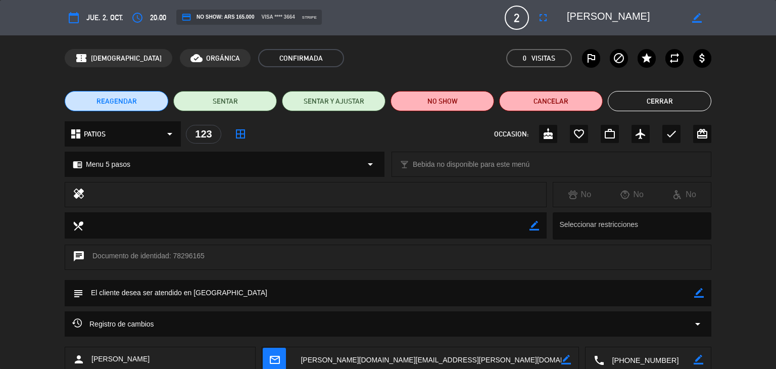
scroll to position [64, 0]
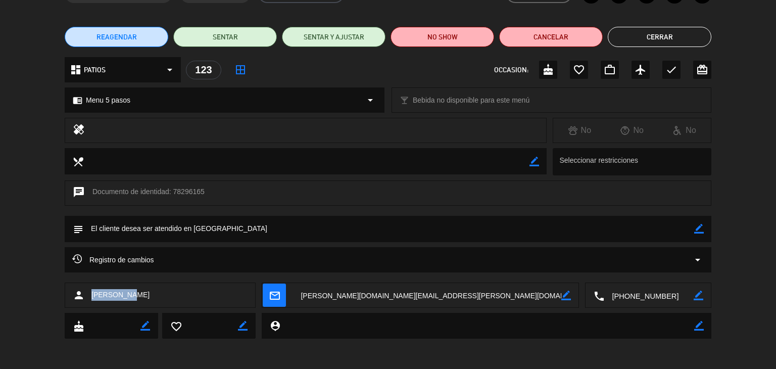
drag, startPoint x: 126, startPoint y: 297, endPoint x: 94, endPoint y: 300, distance: 32.5
click at [91, 302] on div "person [PERSON_NAME]" at bounding box center [160, 294] width 191 height 25
copy span "[PERSON_NAME]"
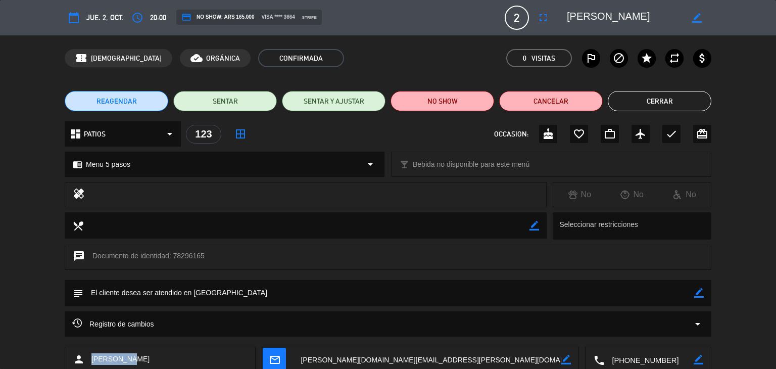
click at [628, 104] on button "Cerrar" at bounding box center [660, 101] width 104 height 20
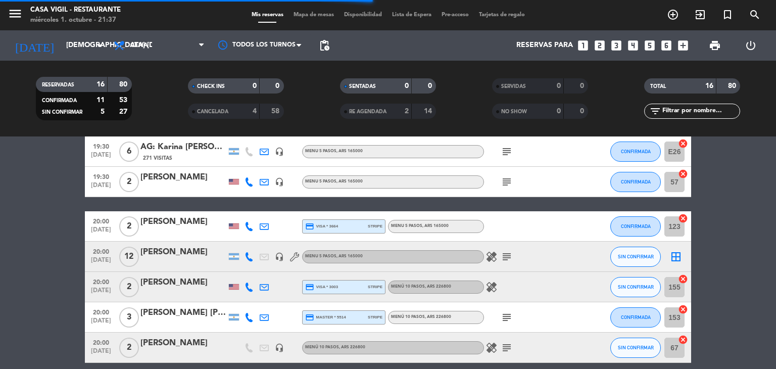
scroll to position [202, 0]
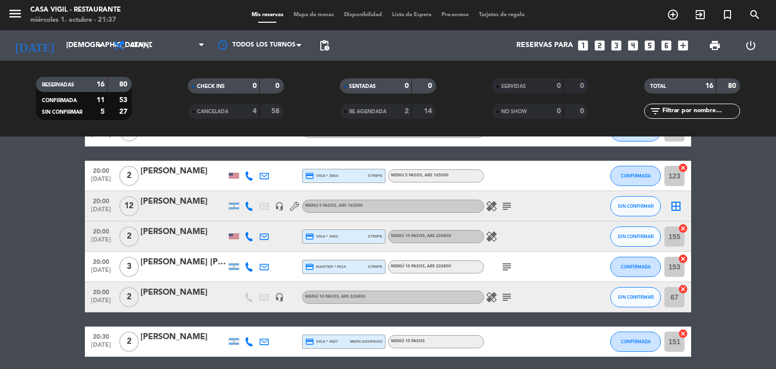
click at [154, 230] on div "[PERSON_NAME]" at bounding box center [183, 231] width 86 height 13
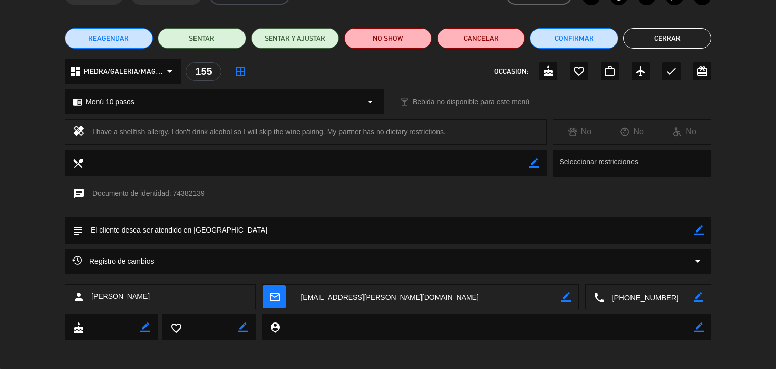
scroll to position [64, 0]
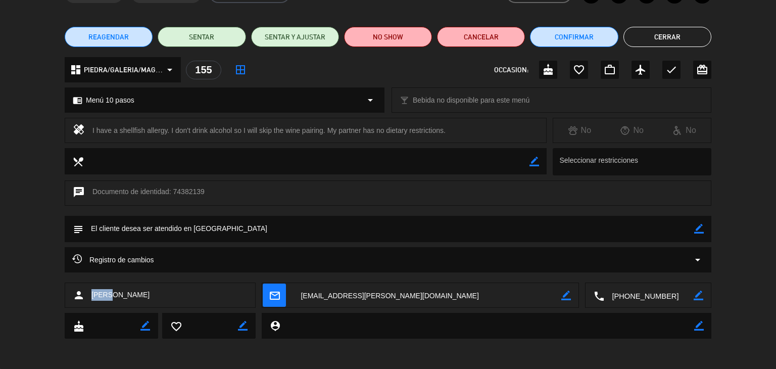
drag, startPoint x: 116, startPoint y: 292, endPoint x: 91, endPoint y: 297, distance: 25.3
click at [91, 297] on div "person [PERSON_NAME]" at bounding box center [160, 294] width 191 height 25
copy span "[PERSON_NAME]"
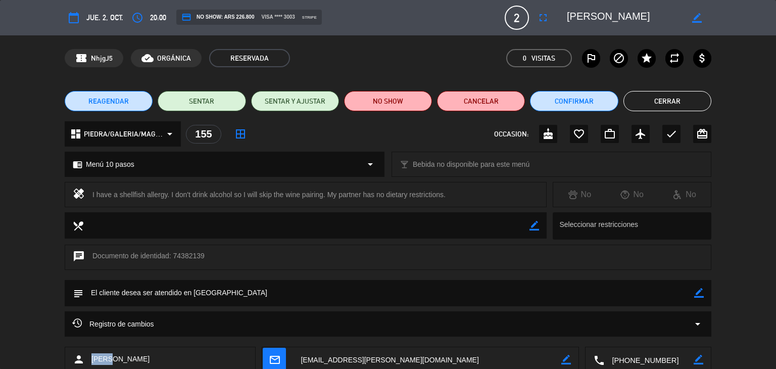
click at [662, 103] on button "Cerrar" at bounding box center [667, 101] width 88 height 20
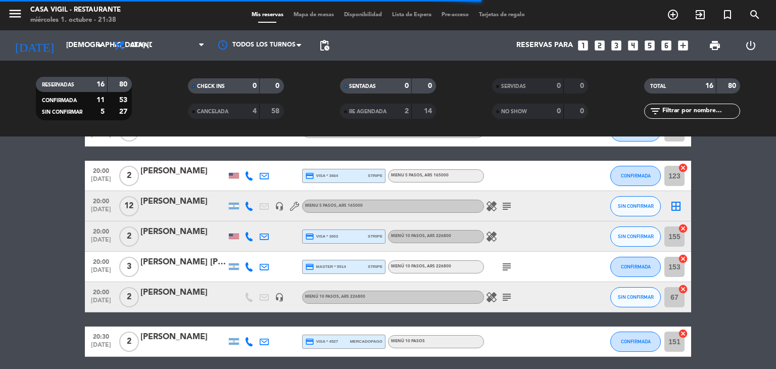
click at [169, 262] on div "[PERSON_NAME] [PERSON_NAME]" at bounding box center [183, 262] width 86 height 13
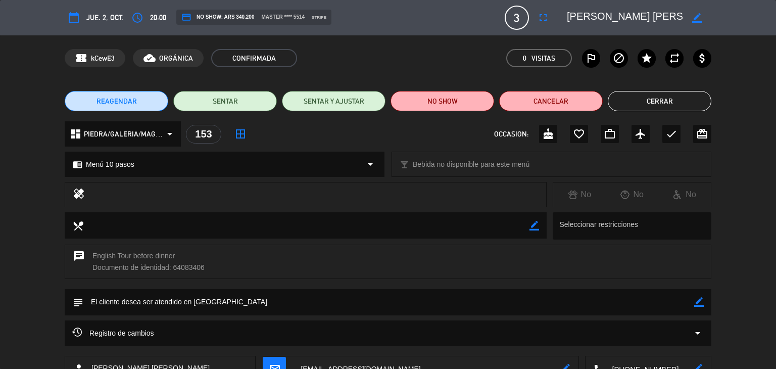
drag, startPoint x: 213, startPoint y: 303, endPoint x: 106, endPoint y: 302, distance: 107.1
click at [89, 302] on textarea at bounding box center [388, 302] width 611 height 26
click at [670, 97] on button "Cerrar" at bounding box center [660, 101] width 104 height 20
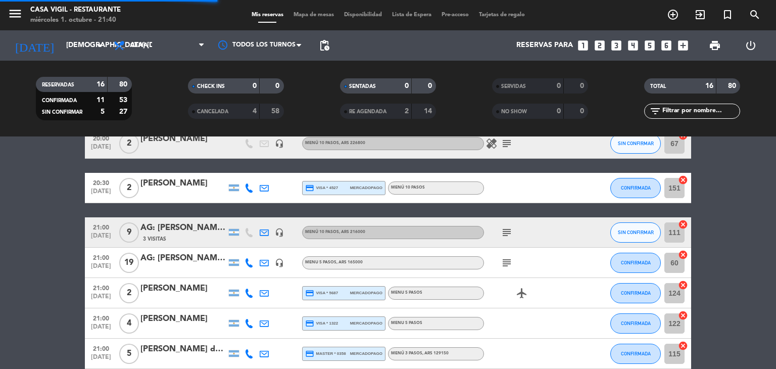
scroll to position [404, 0]
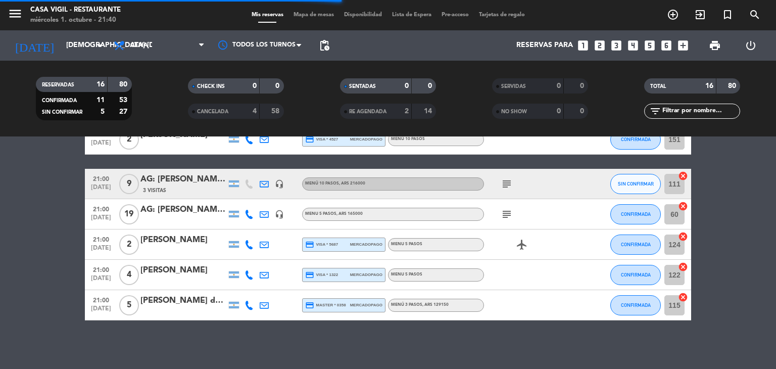
click at [202, 303] on div "[PERSON_NAME] de [PERSON_NAME]" at bounding box center [183, 300] width 86 height 13
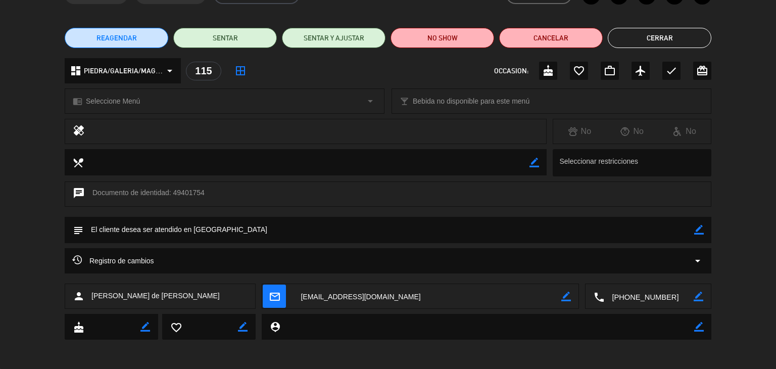
scroll to position [64, 0]
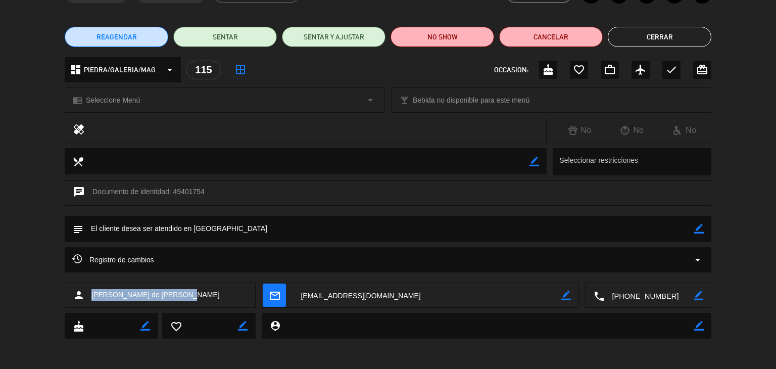
drag, startPoint x: 176, startPoint y: 296, endPoint x: 112, endPoint y: 298, distance: 64.2
click at [91, 298] on div "person [PERSON_NAME] de [PERSON_NAME]" at bounding box center [160, 294] width 191 height 25
copy span "[PERSON_NAME] de [PERSON_NAME]"
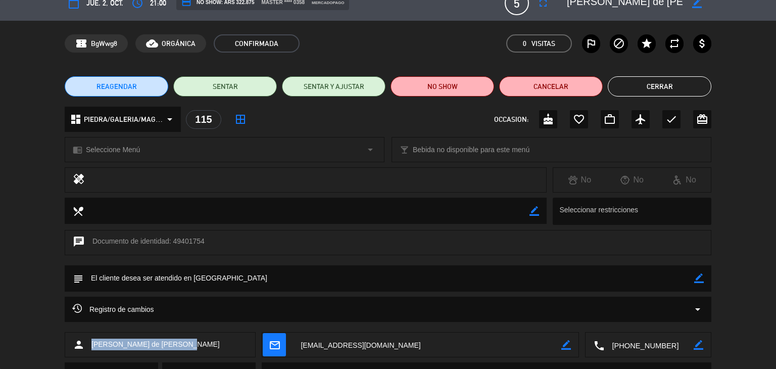
scroll to position [0, 0]
